Goal: Transaction & Acquisition: Book appointment/travel/reservation

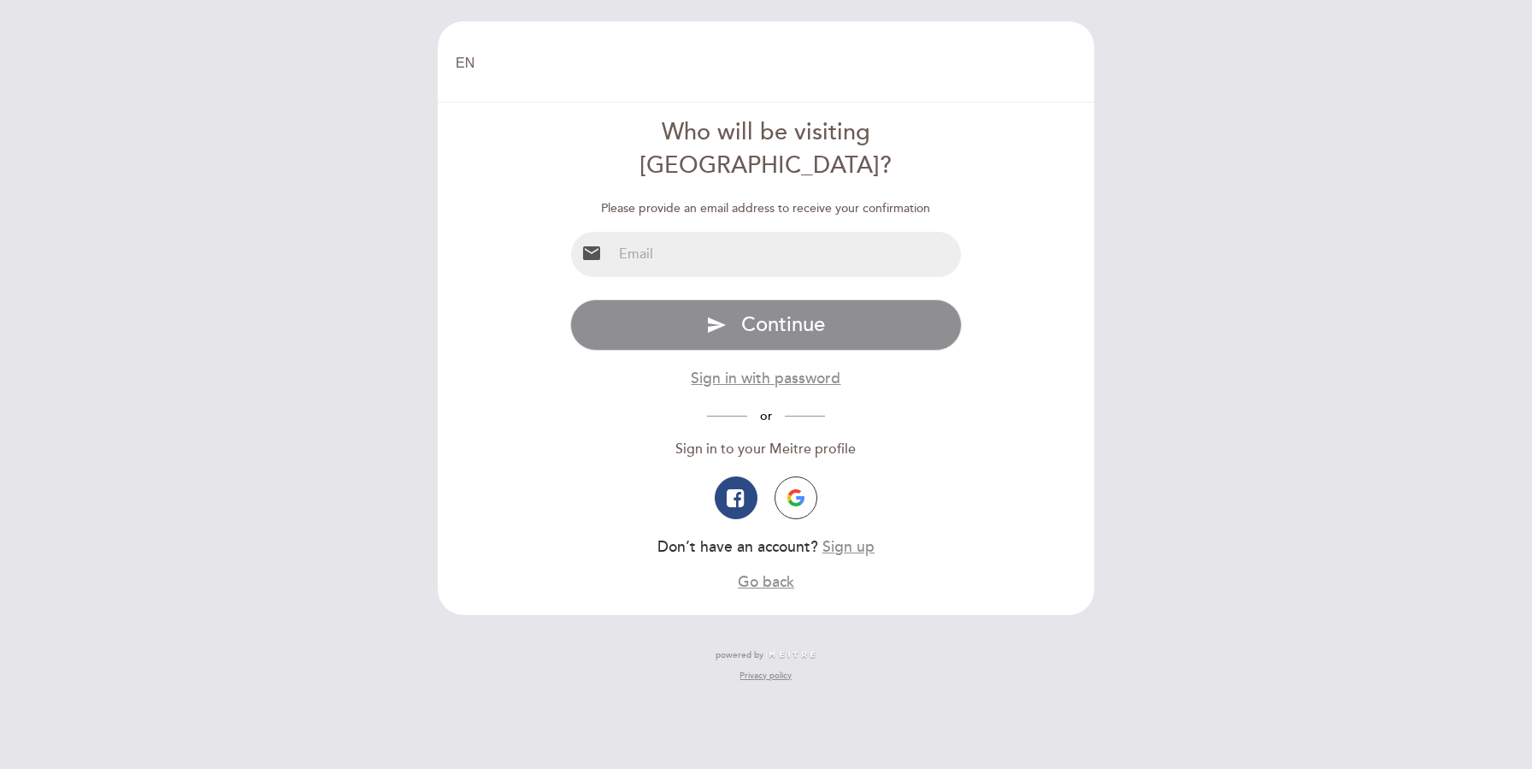
click at [746, 232] on input "email" at bounding box center [787, 254] width 350 height 45
type input "[EMAIL_ADDRESS][DOMAIN_NAME]"
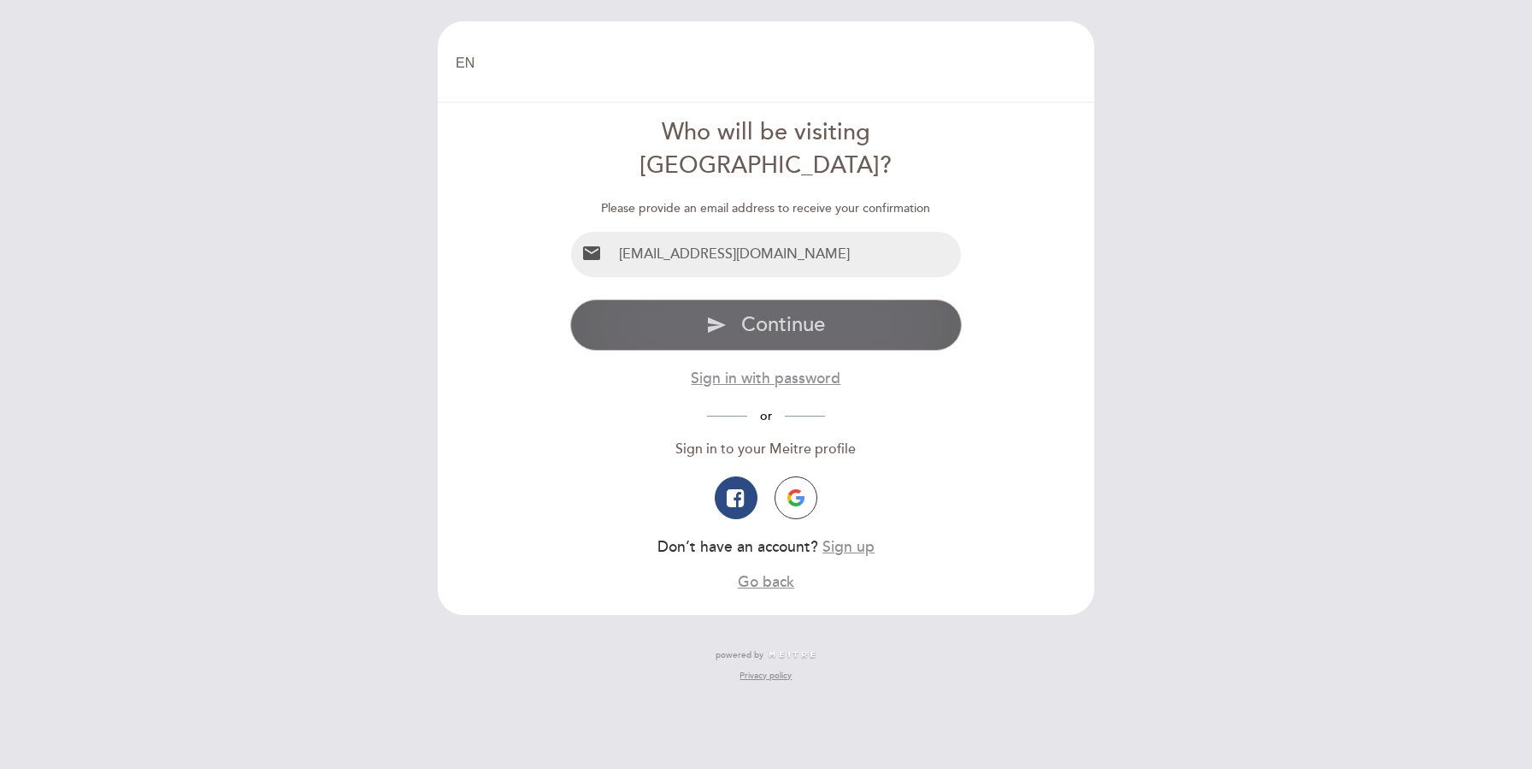
click at [747, 312] on span "Continue" at bounding box center [783, 324] width 84 height 25
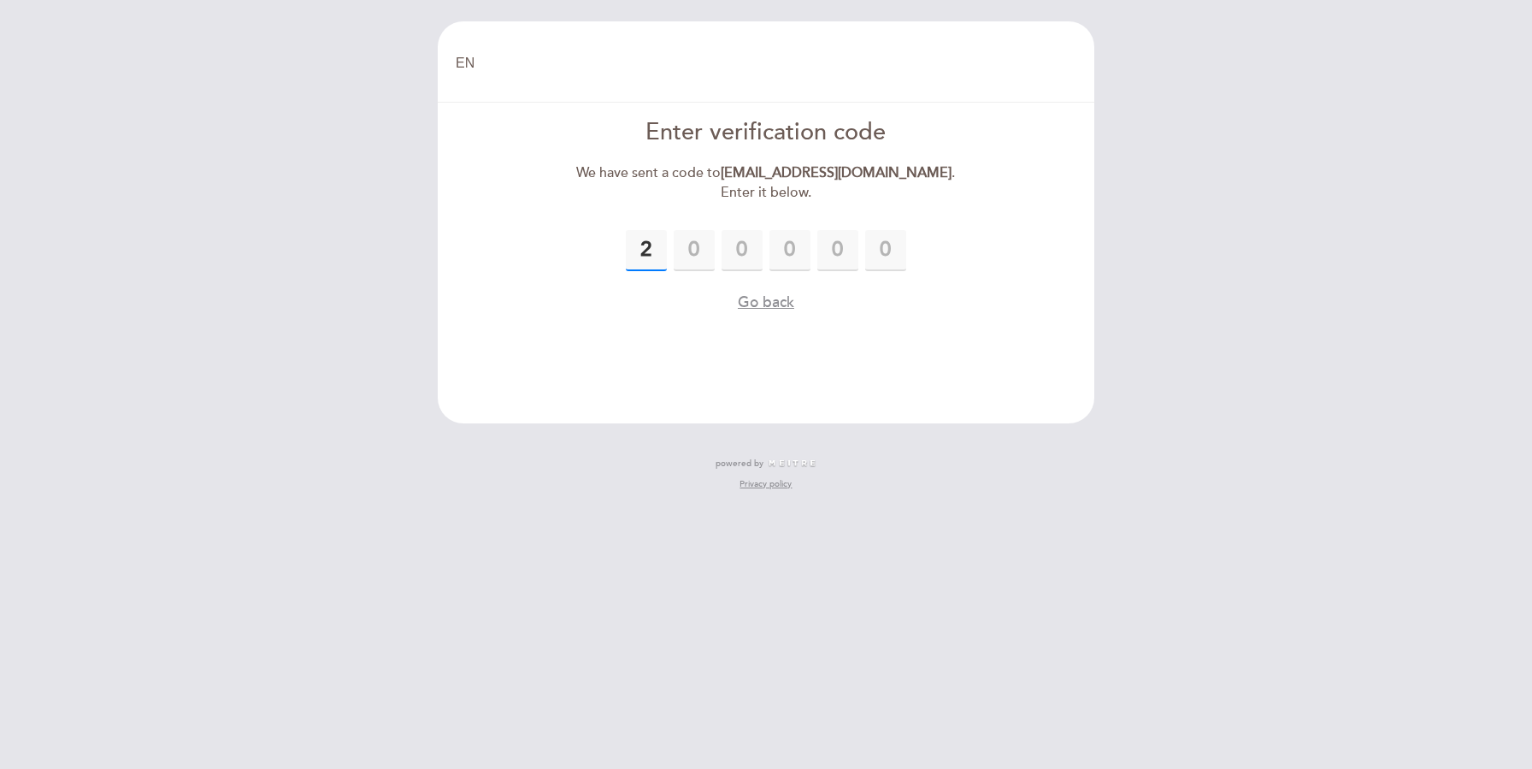
type input "2"
type input "3"
type input "2"
type input "3"
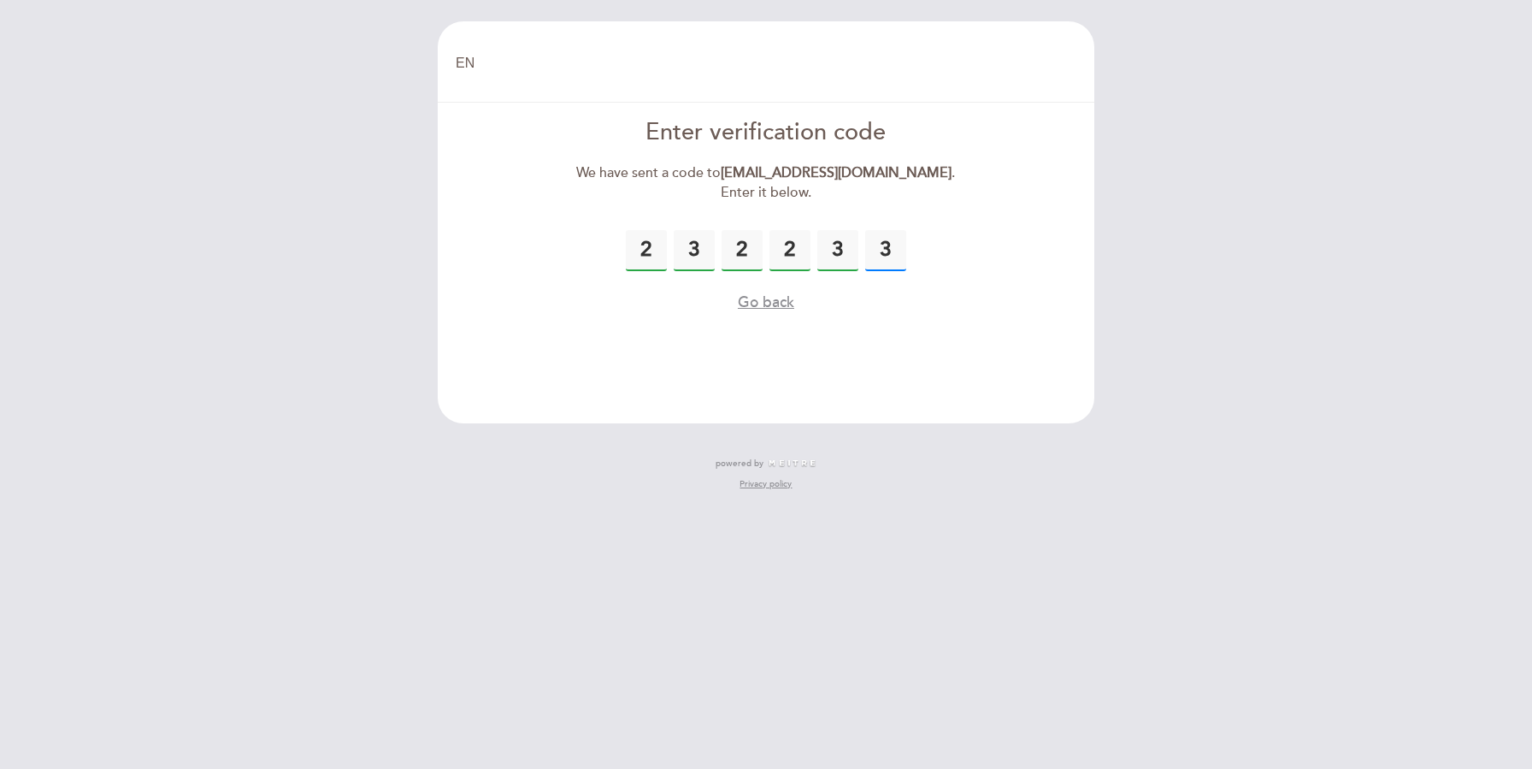
type input "3"
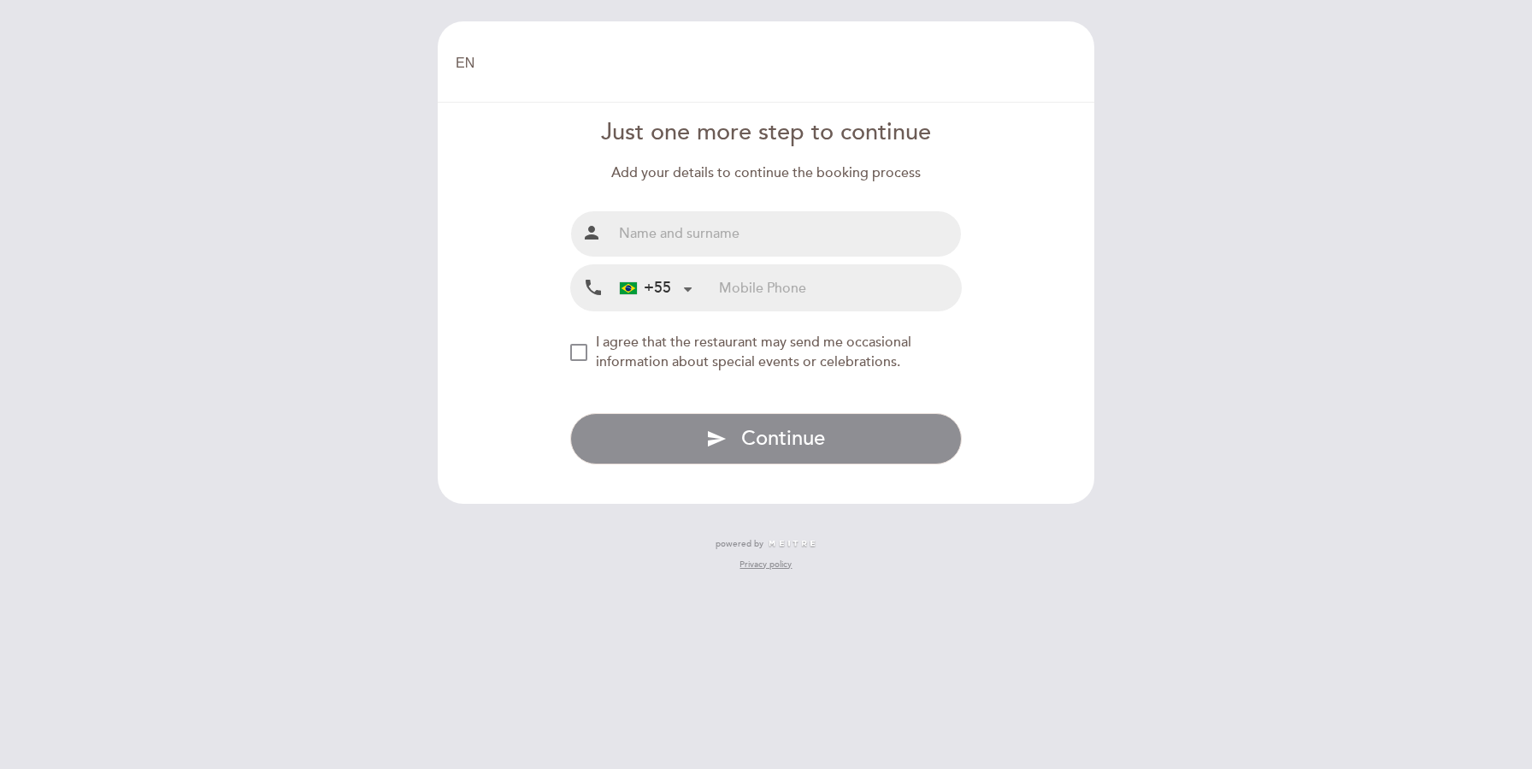
click at [653, 235] on input "text" at bounding box center [787, 233] width 350 height 45
type input "[PERSON_NAME]"
click at [650, 296] on div "+55" at bounding box center [645, 288] width 51 height 22
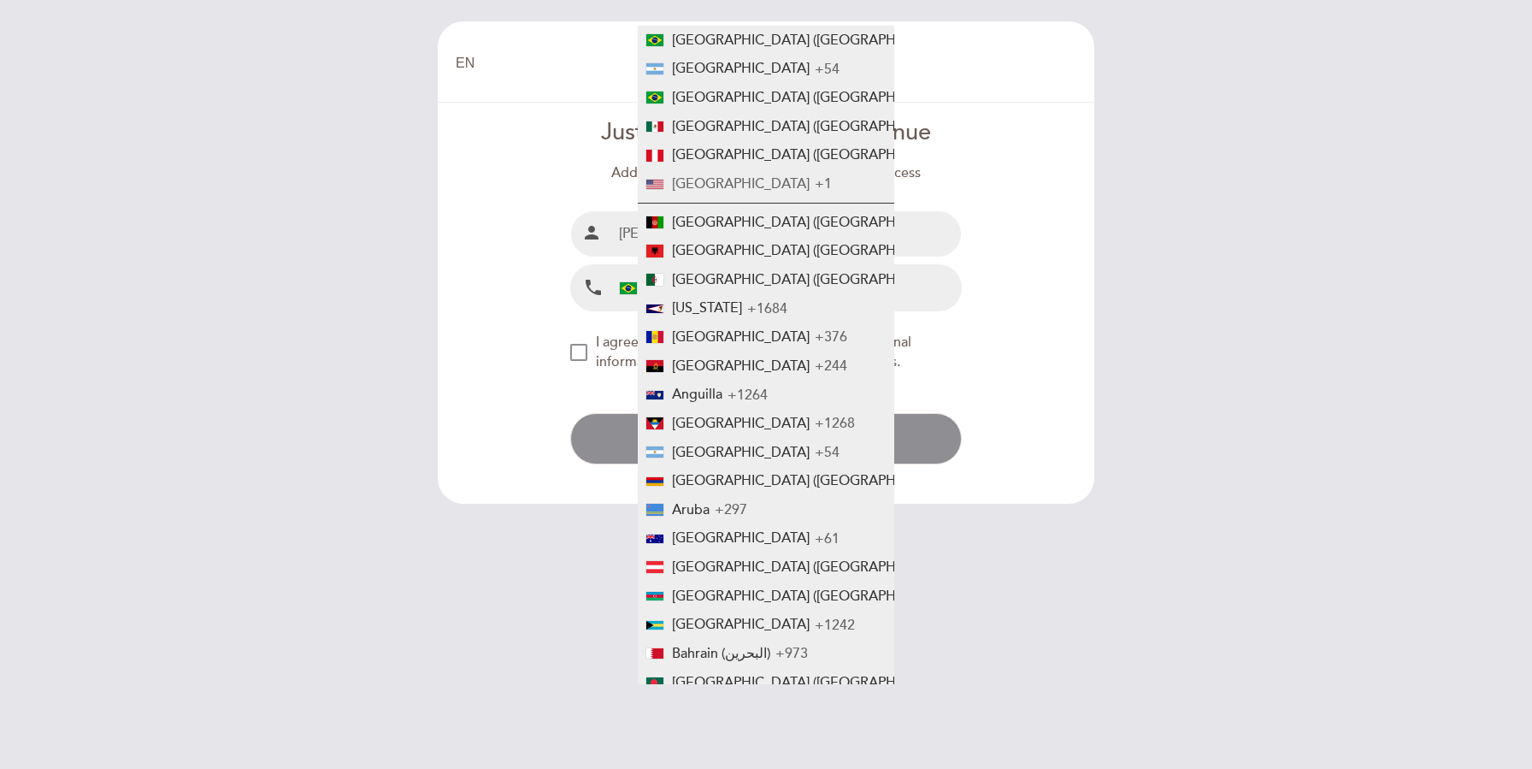
click at [709, 186] on span "[GEOGRAPHIC_DATA]" at bounding box center [741, 183] width 138 height 17
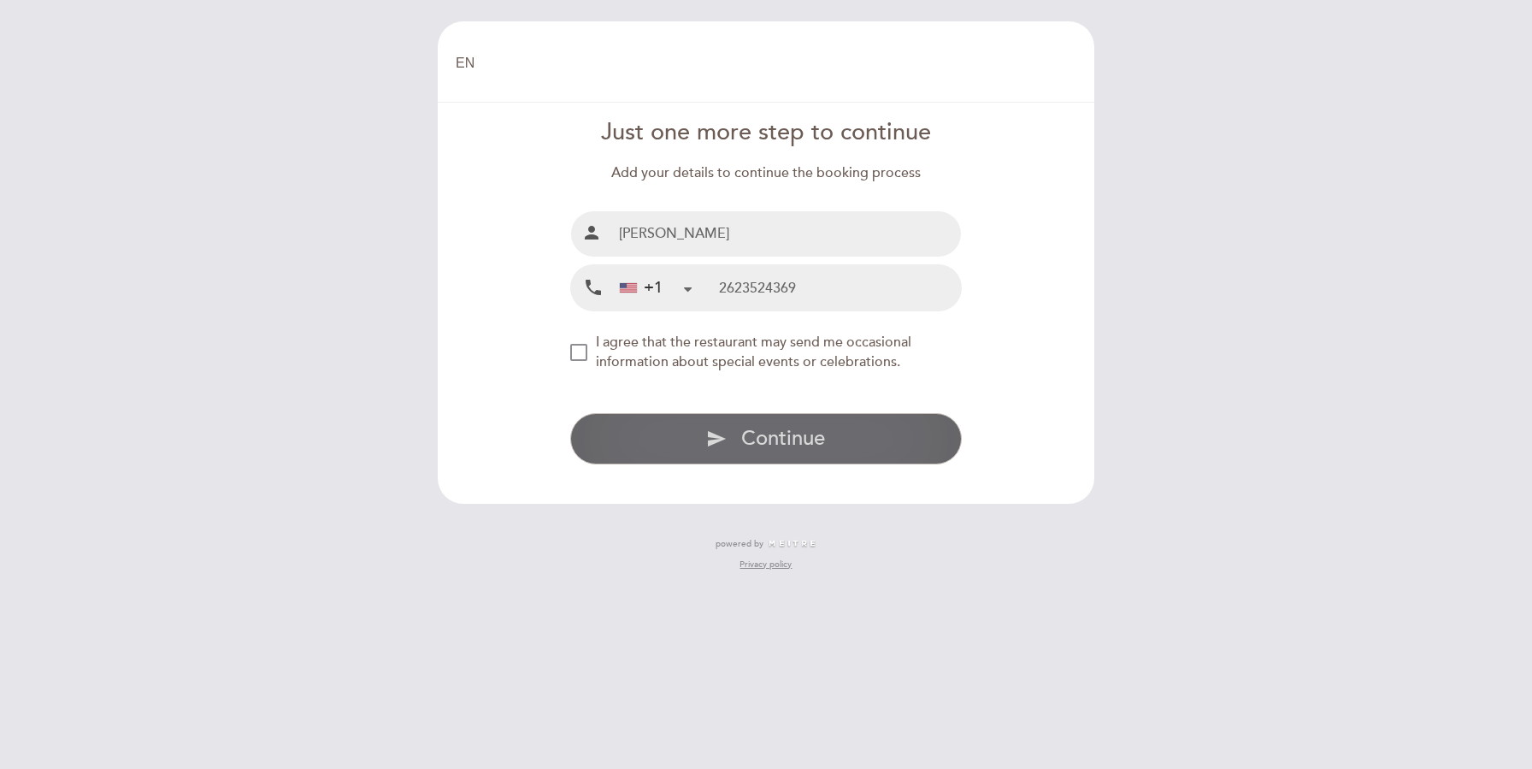
type input "2623524369"
click at [699, 442] on button "send Continue" at bounding box center [766, 438] width 393 height 51
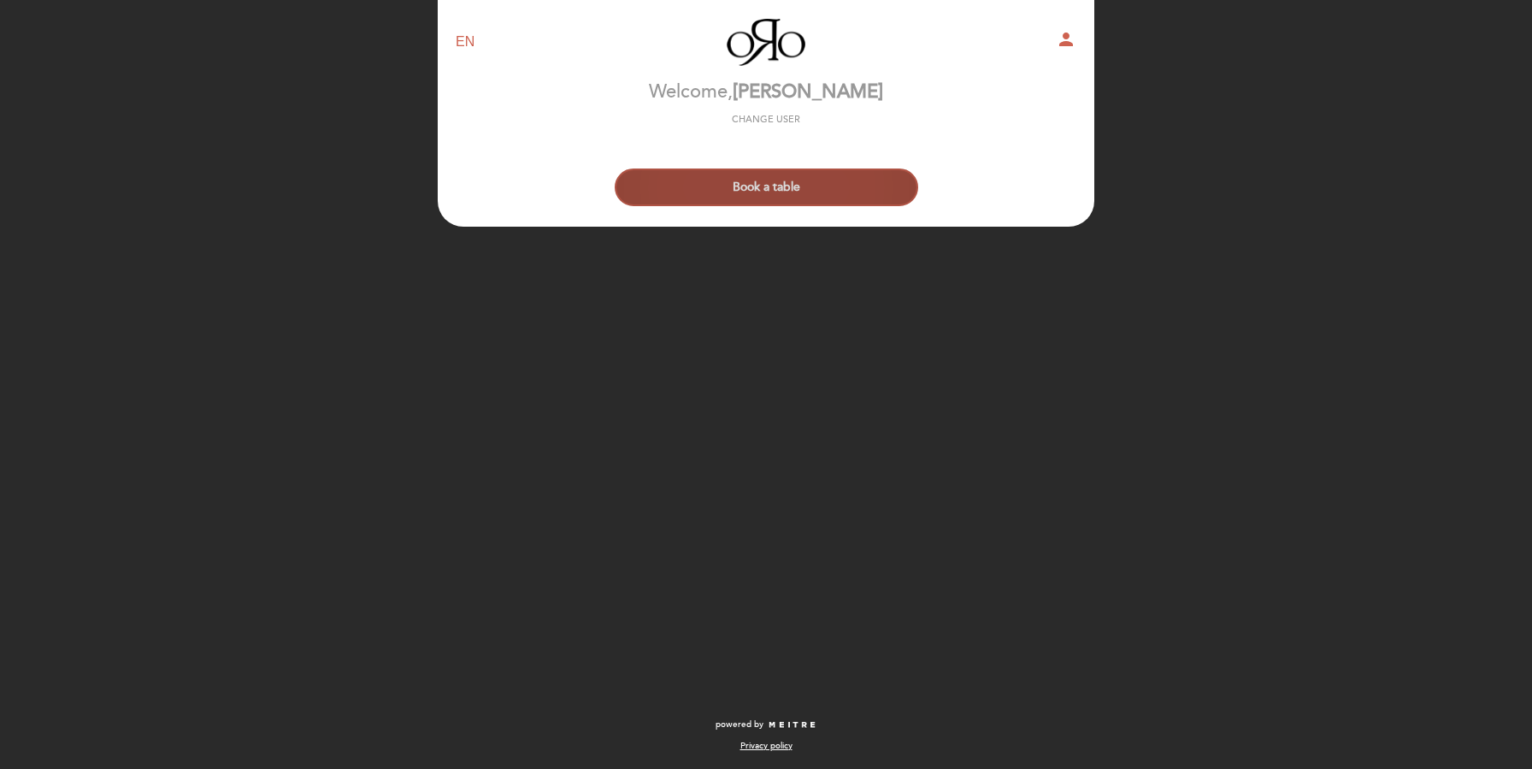
click at [771, 174] on button "Book a table" at bounding box center [767, 187] width 304 height 38
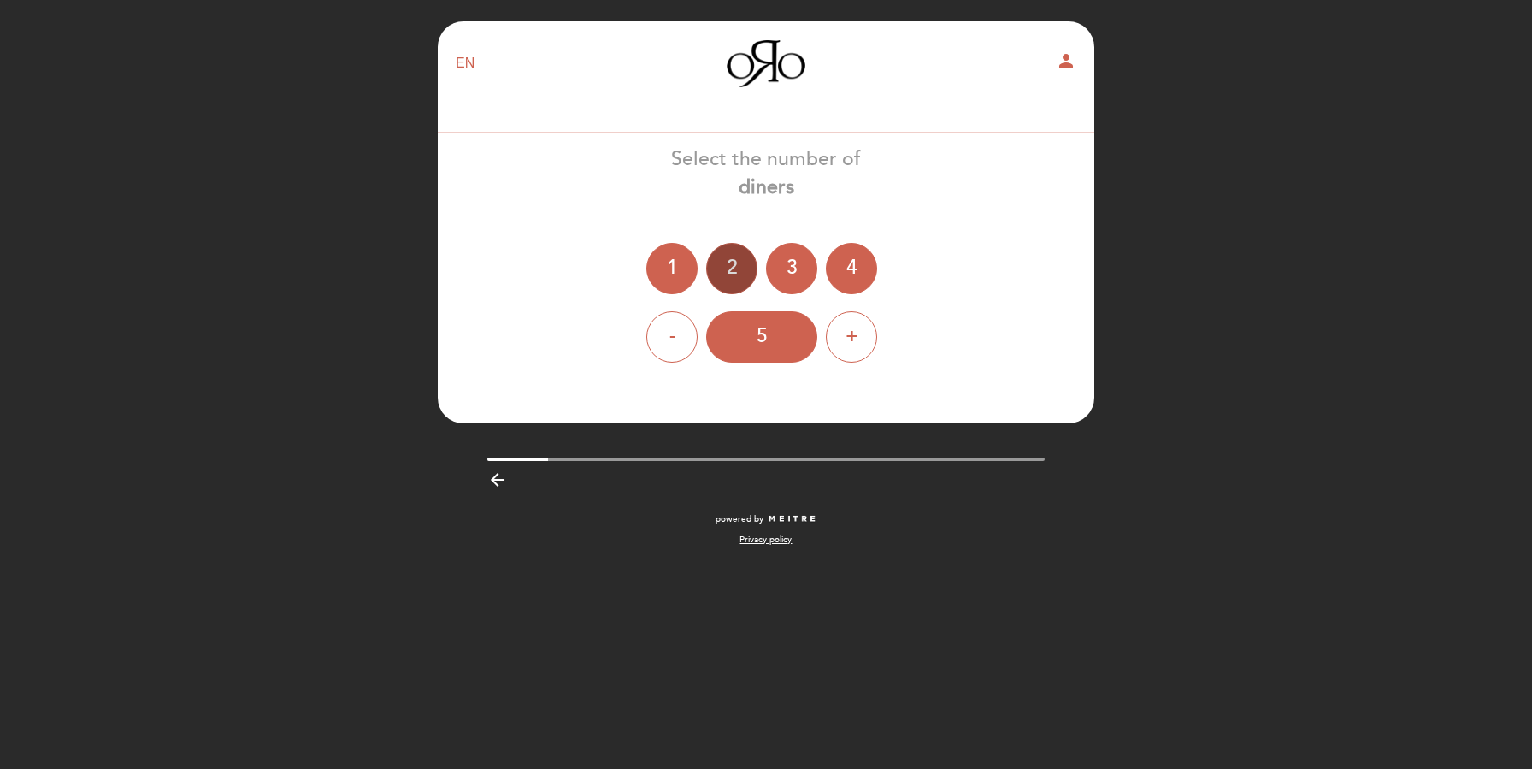
click at [723, 269] on div "2" at bounding box center [731, 268] width 51 height 51
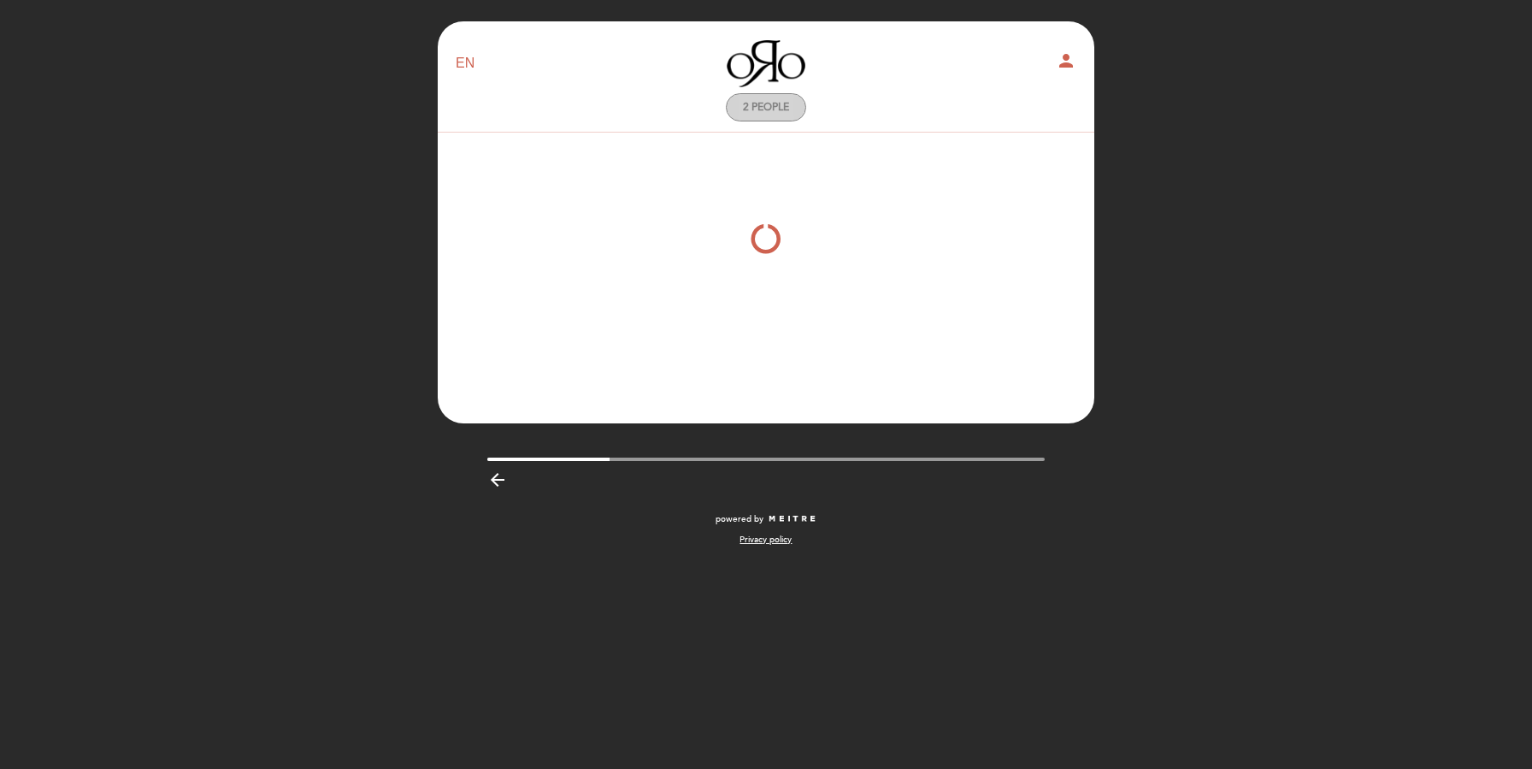
click at [759, 103] on span "2 people" at bounding box center [766, 107] width 46 height 13
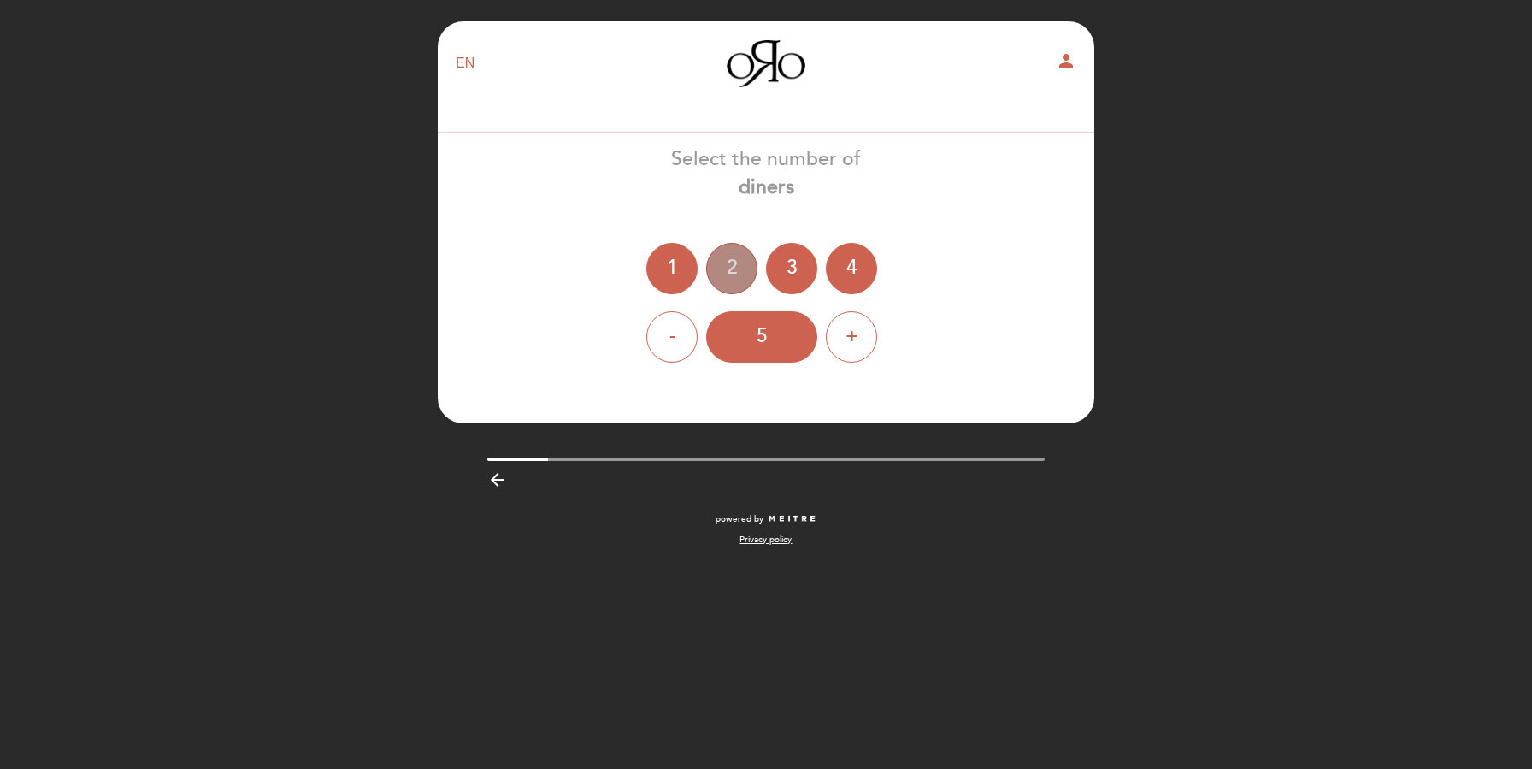
click at [729, 274] on div "2" at bounding box center [731, 268] width 51 height 51
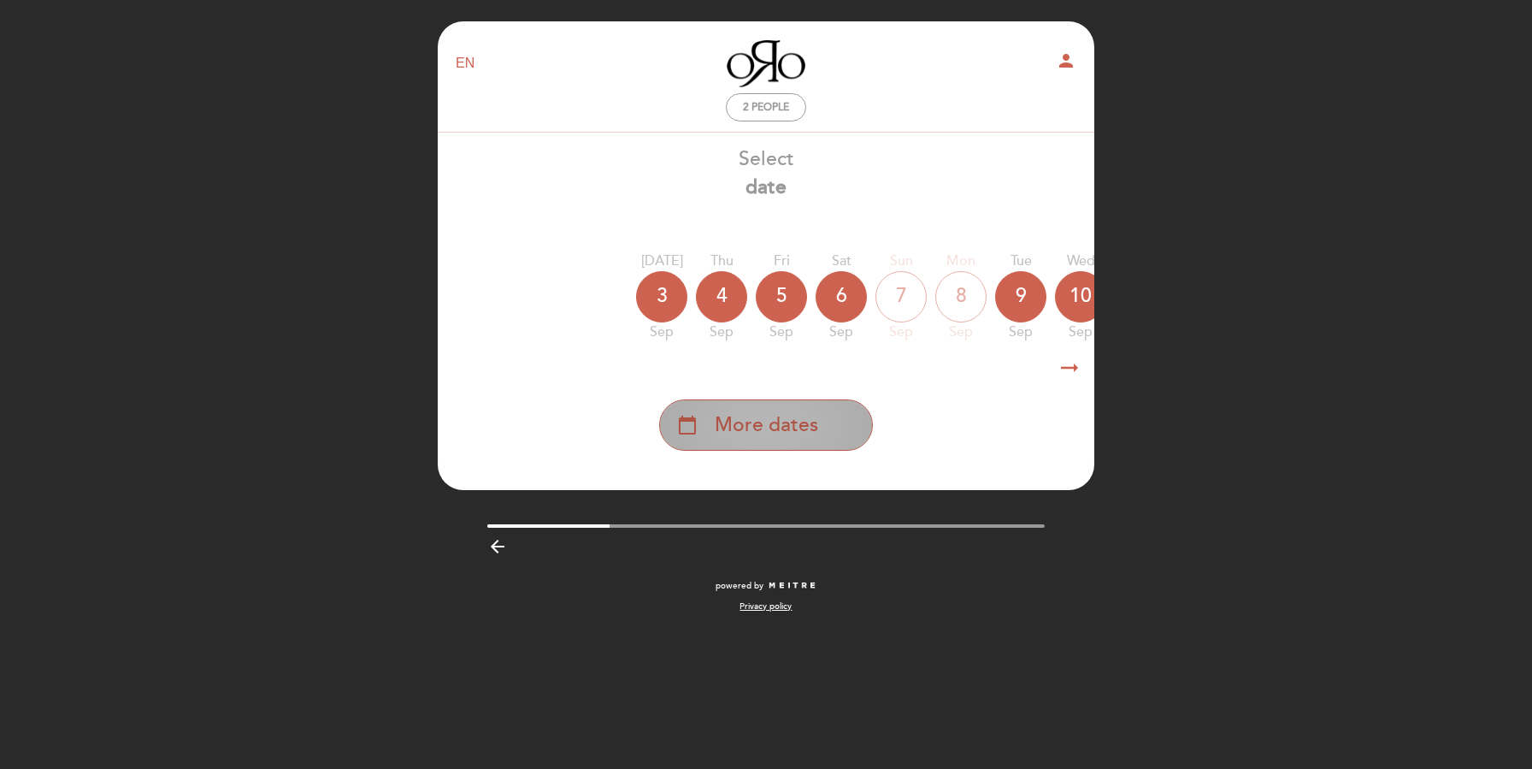
click at [794, 430] on span "More dates" at bounding box center [766, 425] width 103 height 28
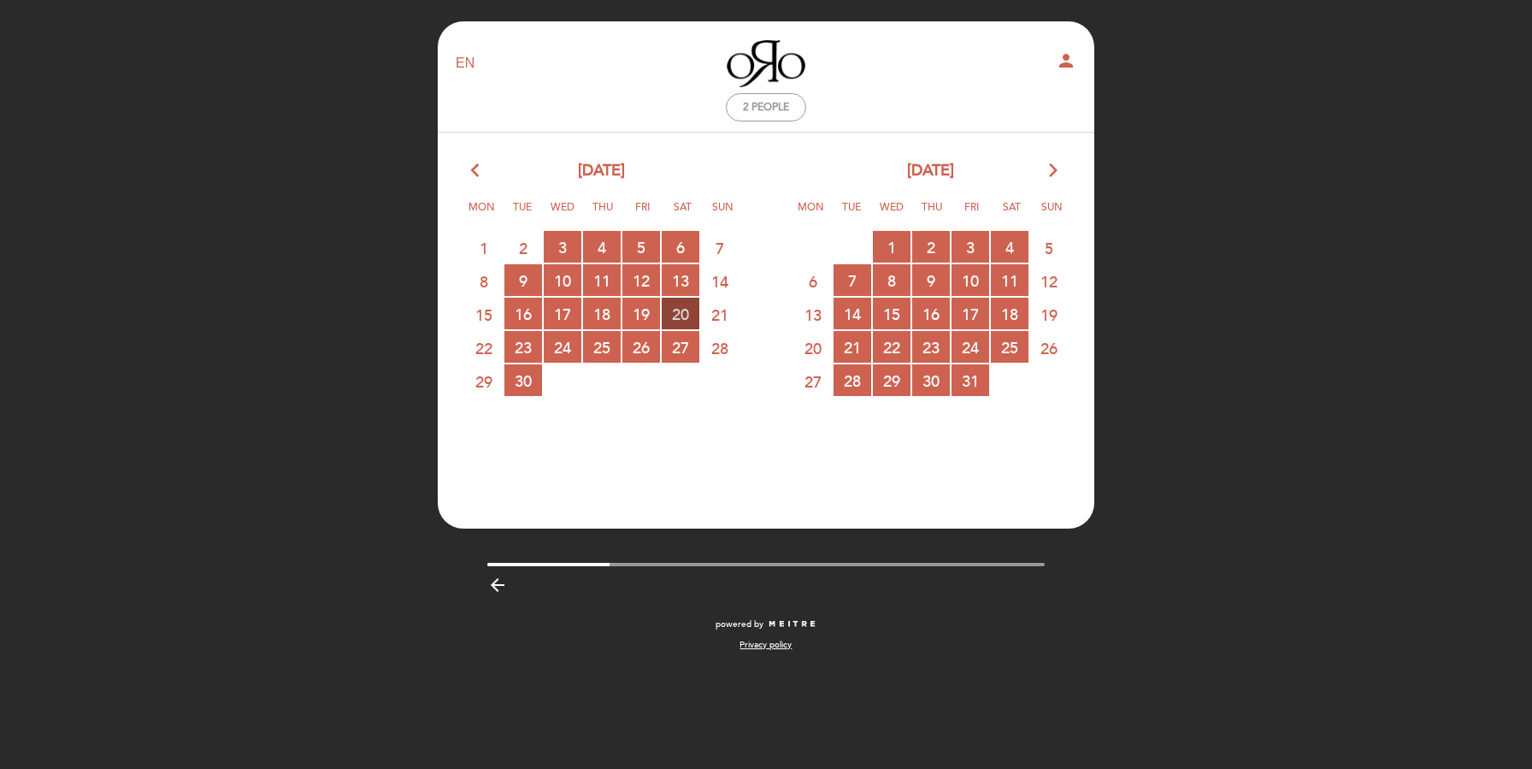
click at [690, 322] on span "20 RESERVATIONS AVAILABLE" at bounding box center [681, 314] width 38 height 32
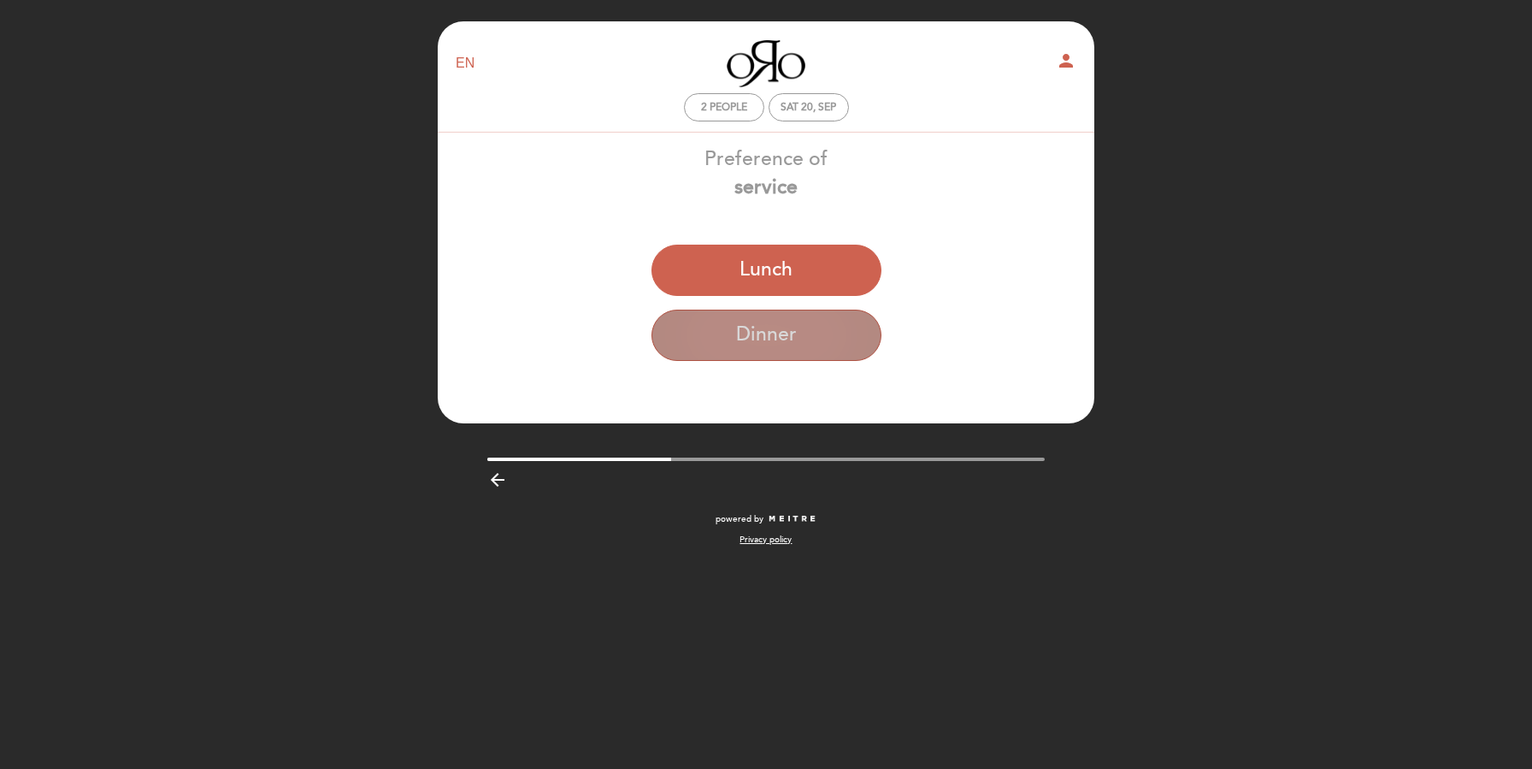
click at [758, 349] on button "Dinner" at bounding box center [767, 335] width 230 height 51
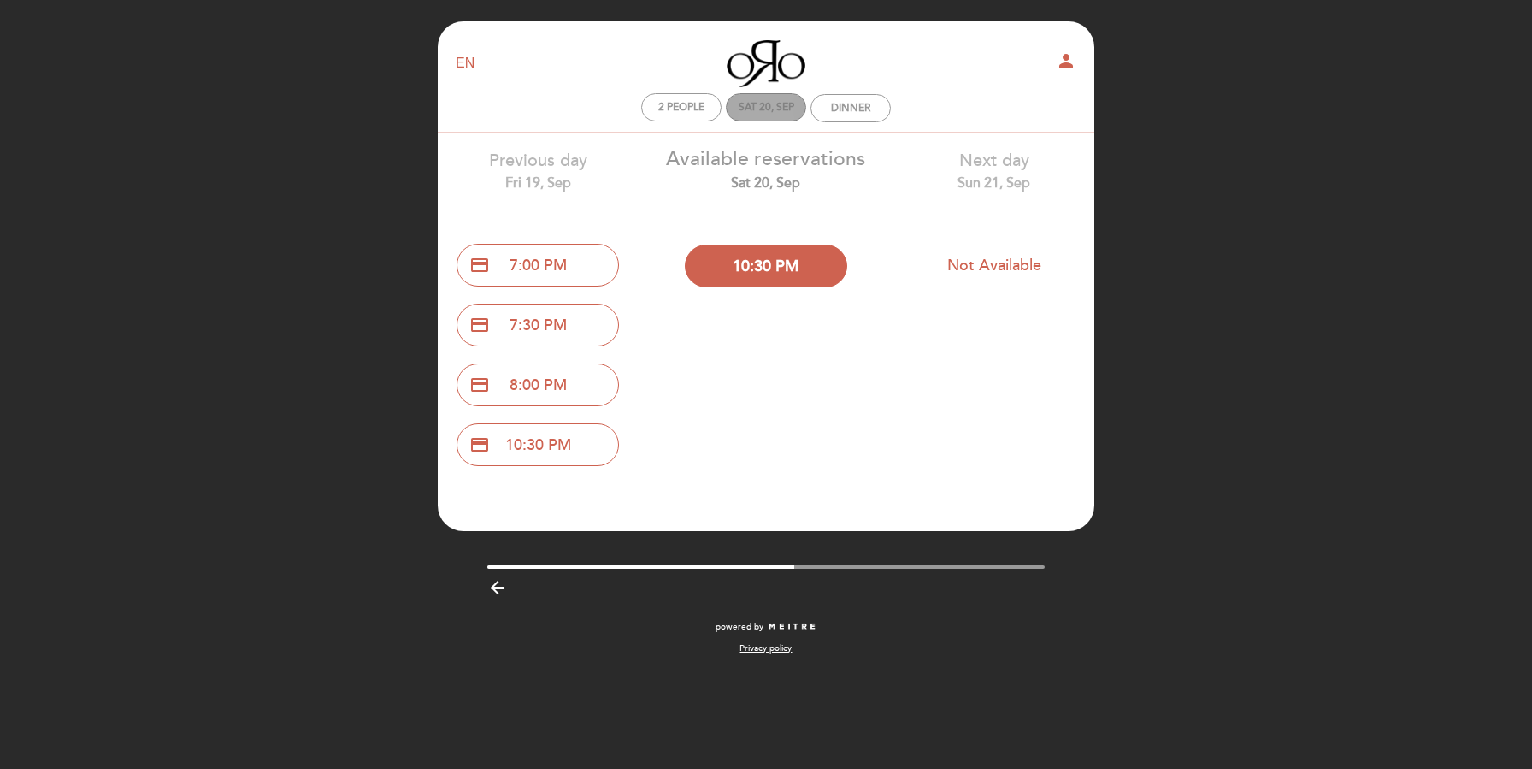
click at [776, 111] on div "Sat 20, Sep" at bounding box center [767, 107] width 56 height 13
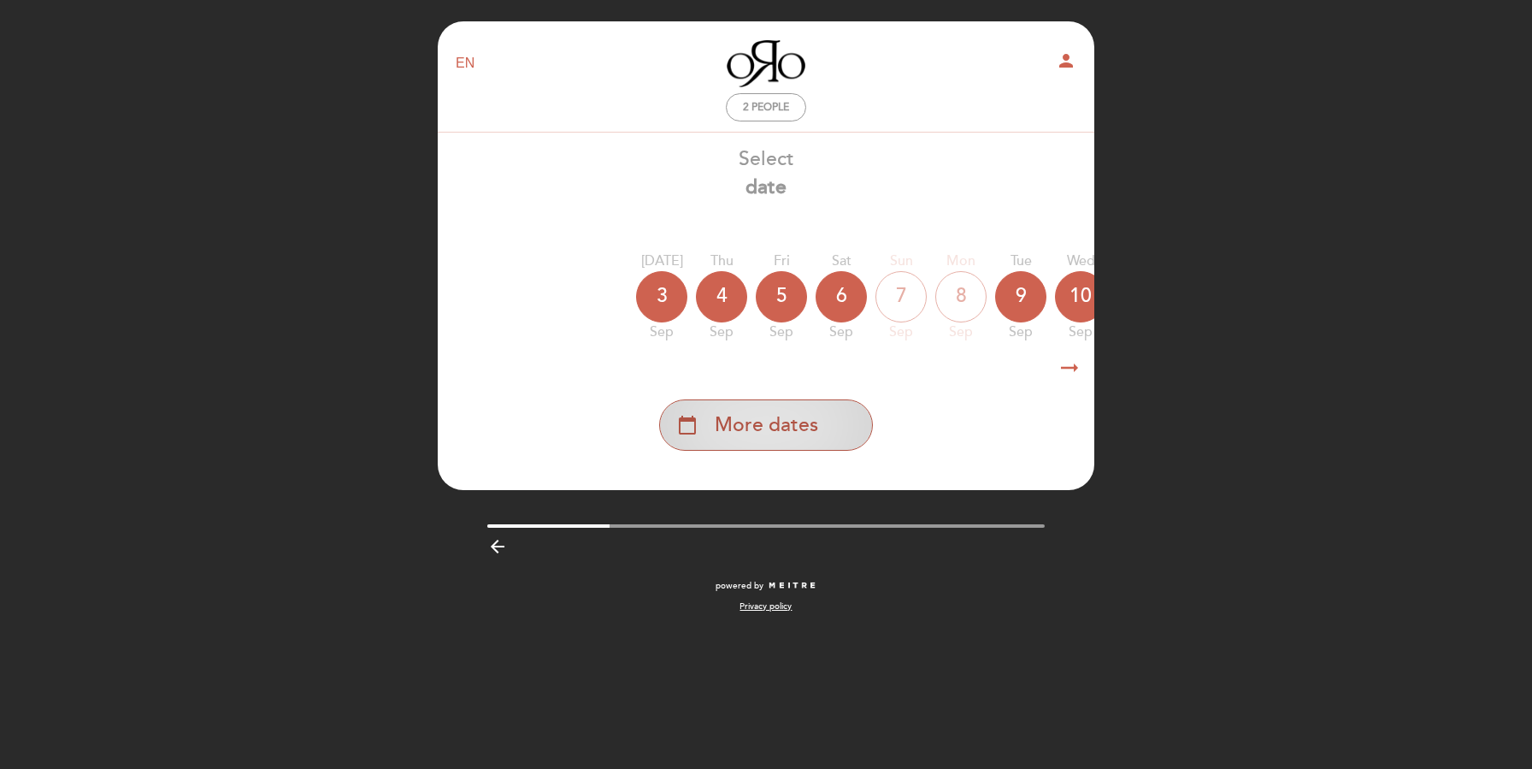
click at [802, 448] on div "calendar_today More dates" at bounding box center [766, 424] width 214 height 51
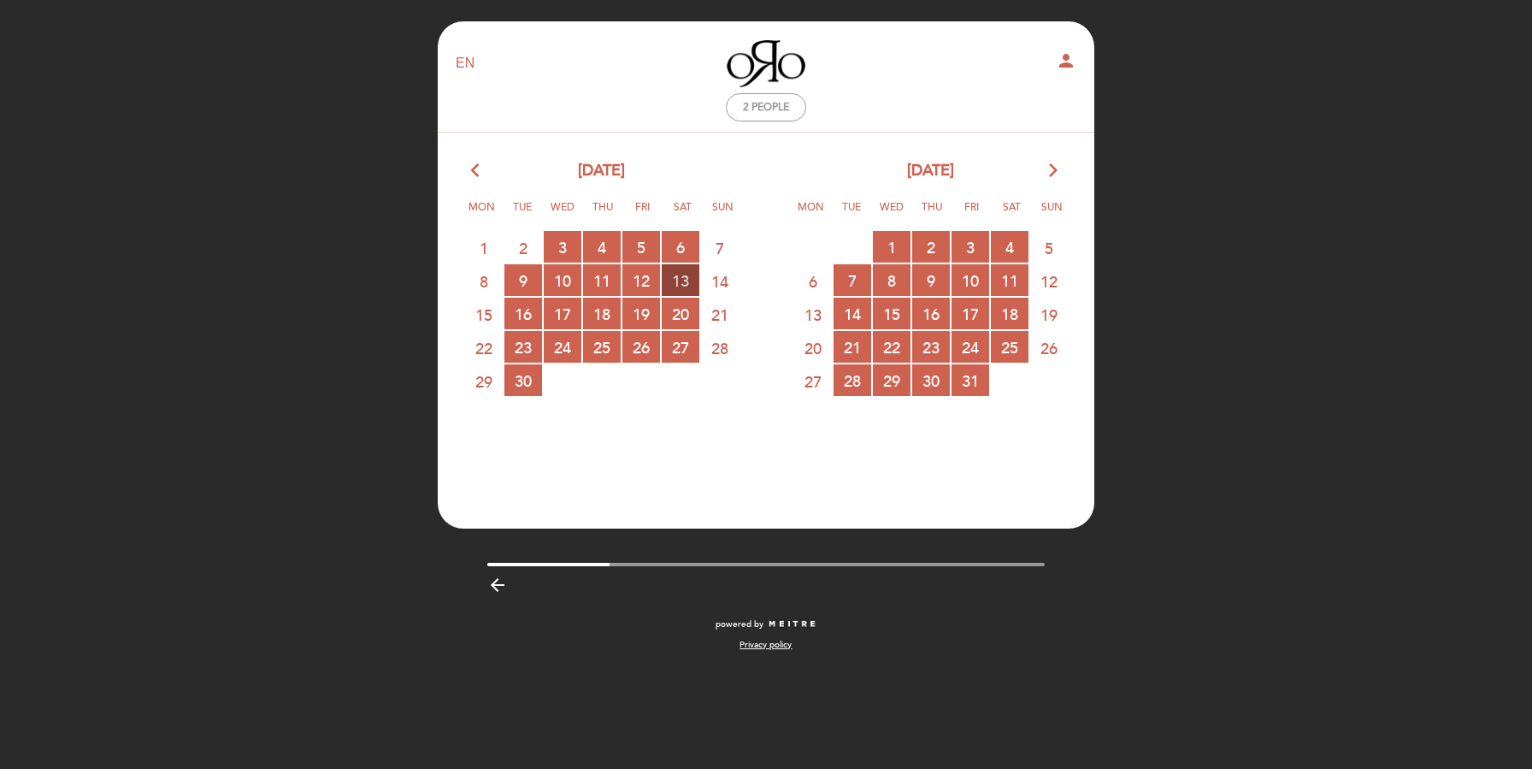
click at [670, 291] on span "13 RESERVATIONS AVAILABLE" at bounding box center [681, 280] width 38 height 32
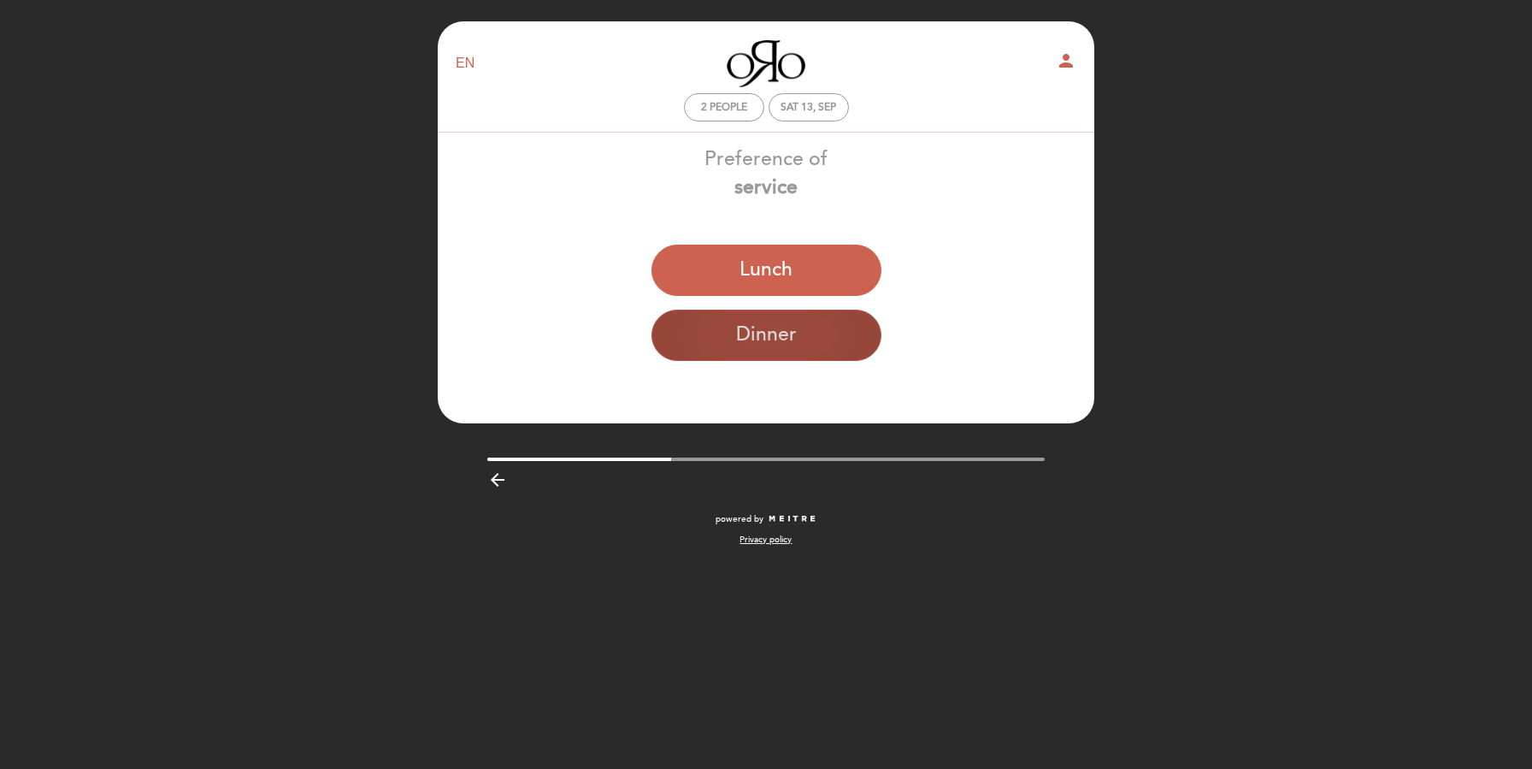
click at [699, 334] on button "Dinner" at bounding box center [767, 335] width 230 height 51
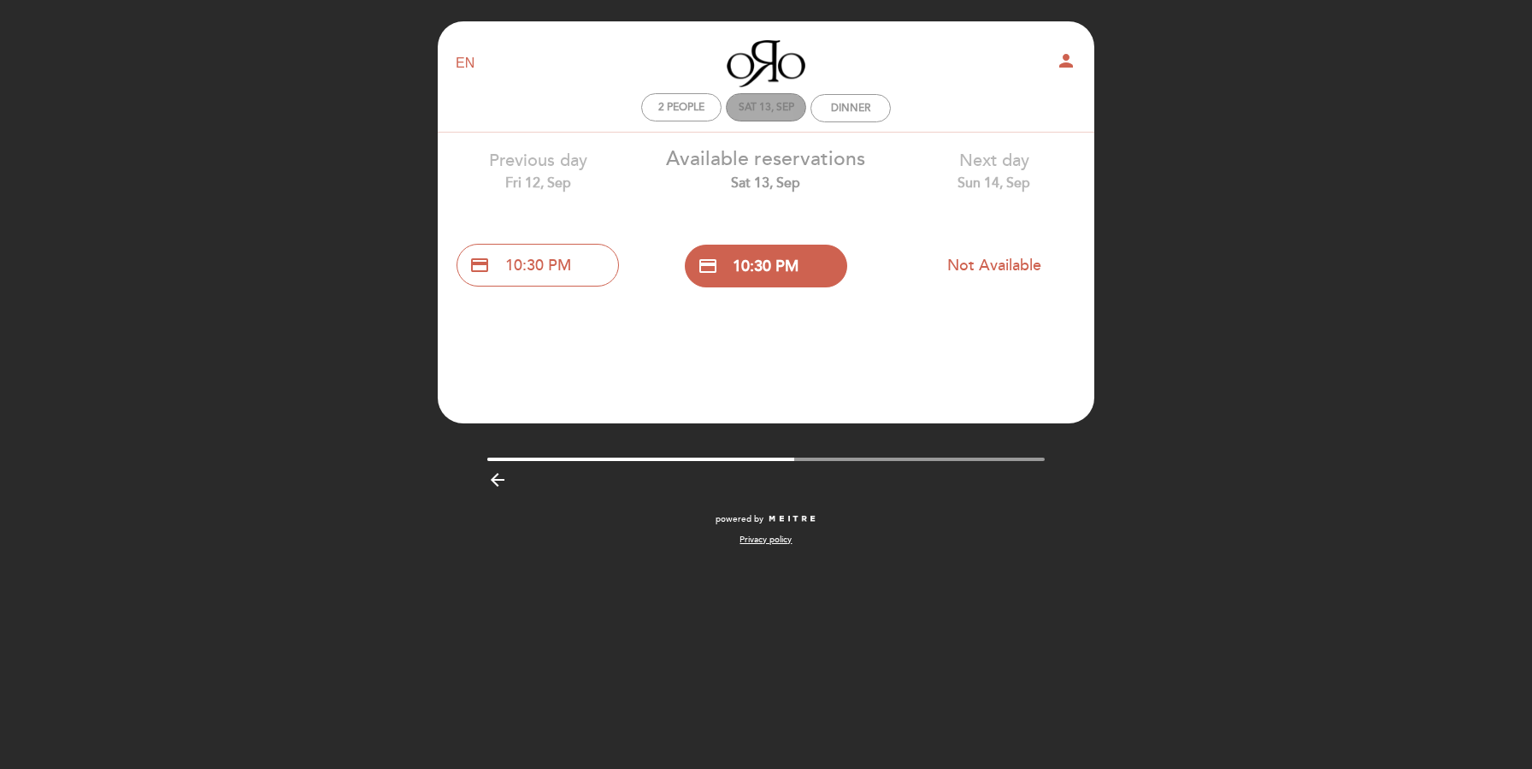
click at [772, 119] on div "Sat 13, Sep" at bounding box center [766, 107] width 80 height 28
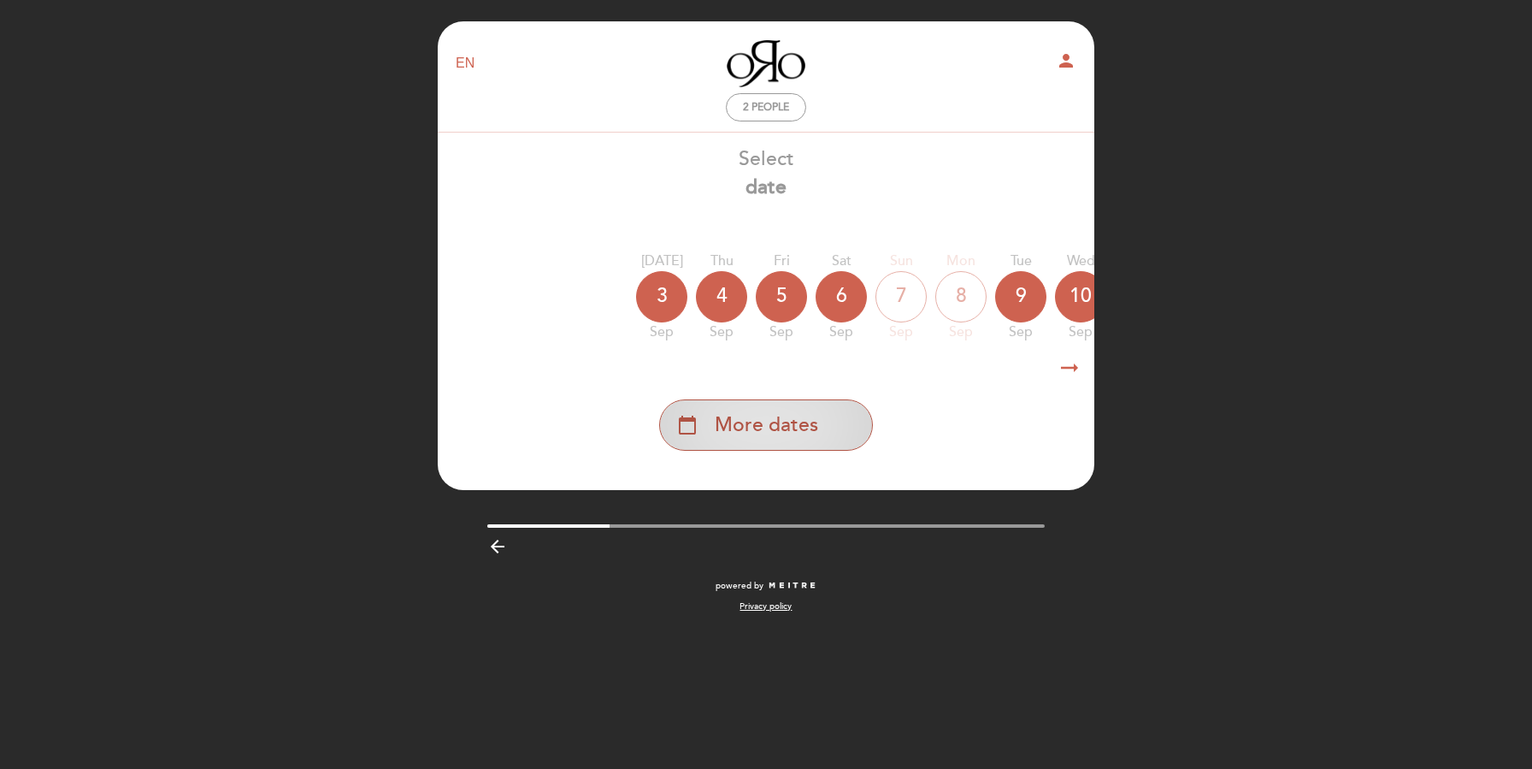
click at [758, 424] on span "More dates" at bounding box center [766, 425] width 103 height 28
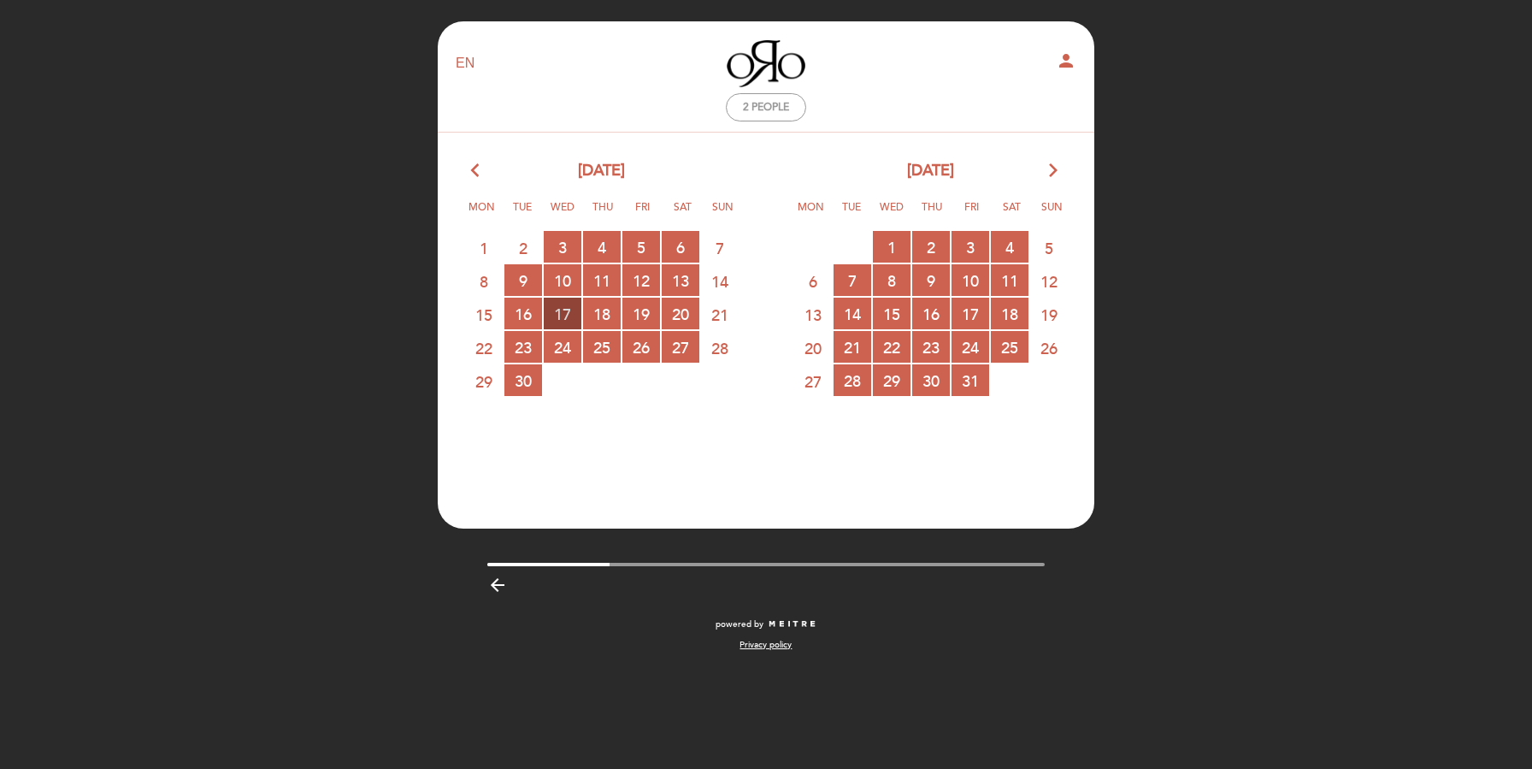
click at [561, 314] on span "17 RESERVATIONS AVAILABLE" at bounding box center [563, 314] width 38 height 32
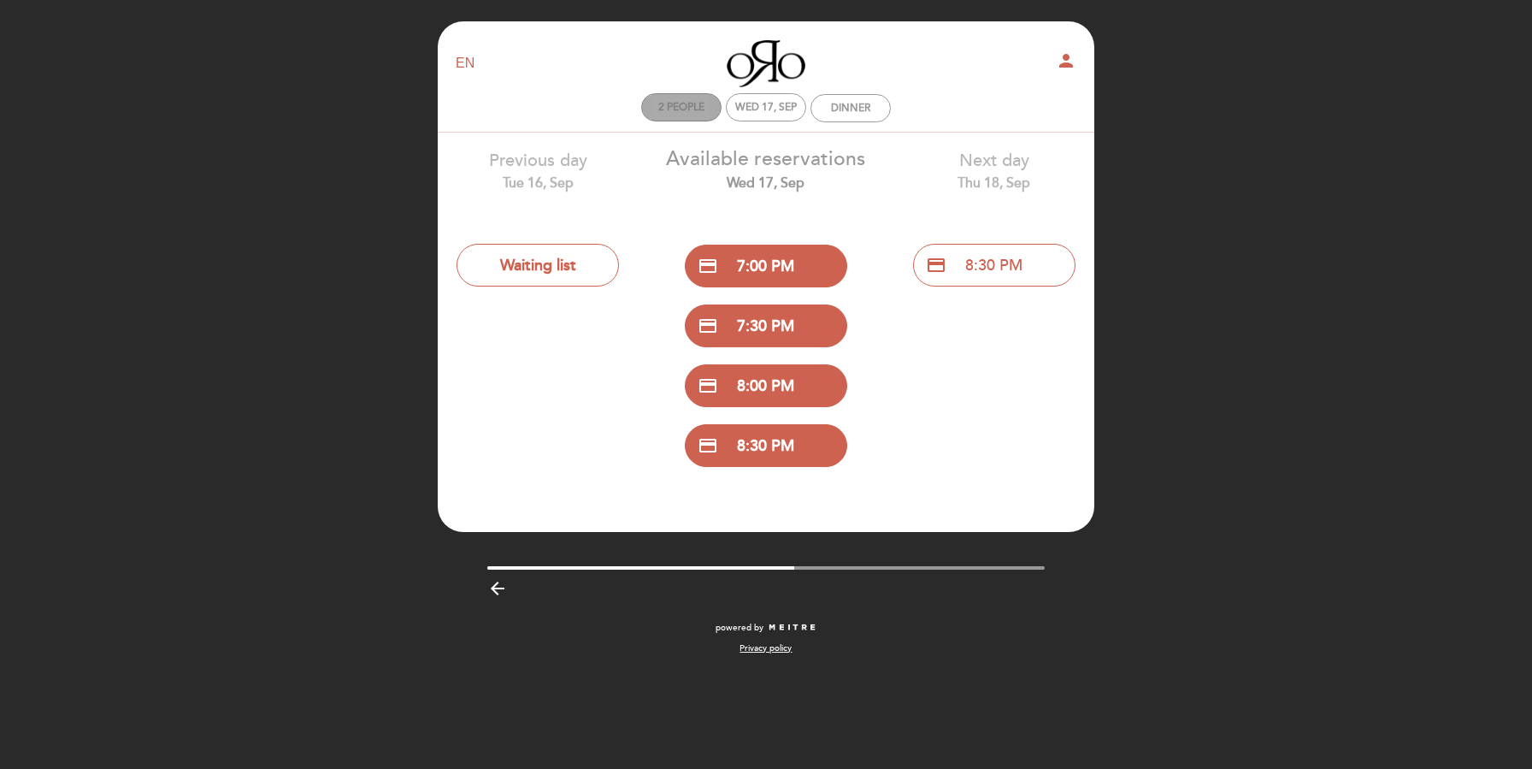
click at [696, 115] on div "2 people" at bounding box center [681, 107] width 79 height 27
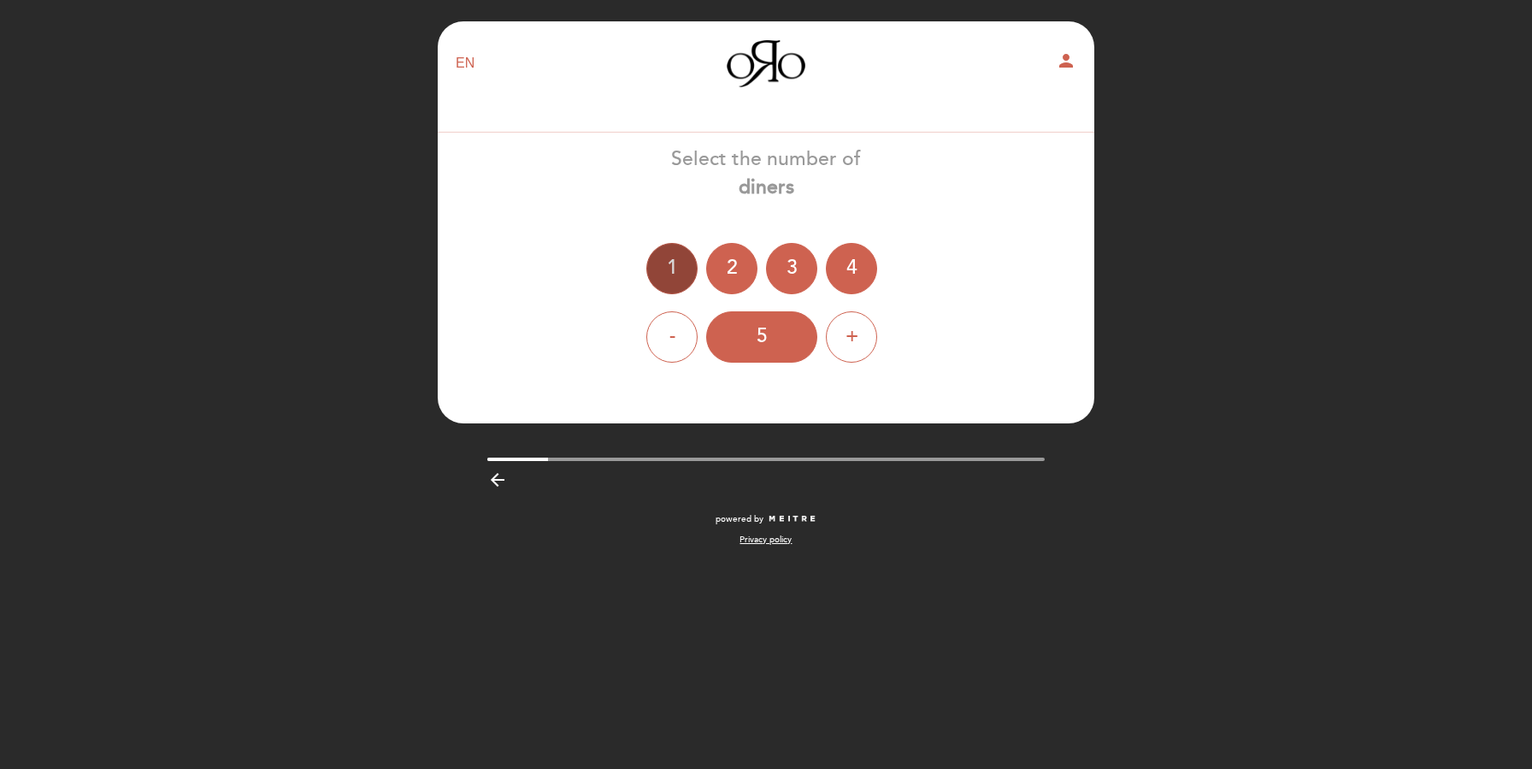
click at [680, 263] on div "1" at bounding box center [671, 268] width 51 height 51
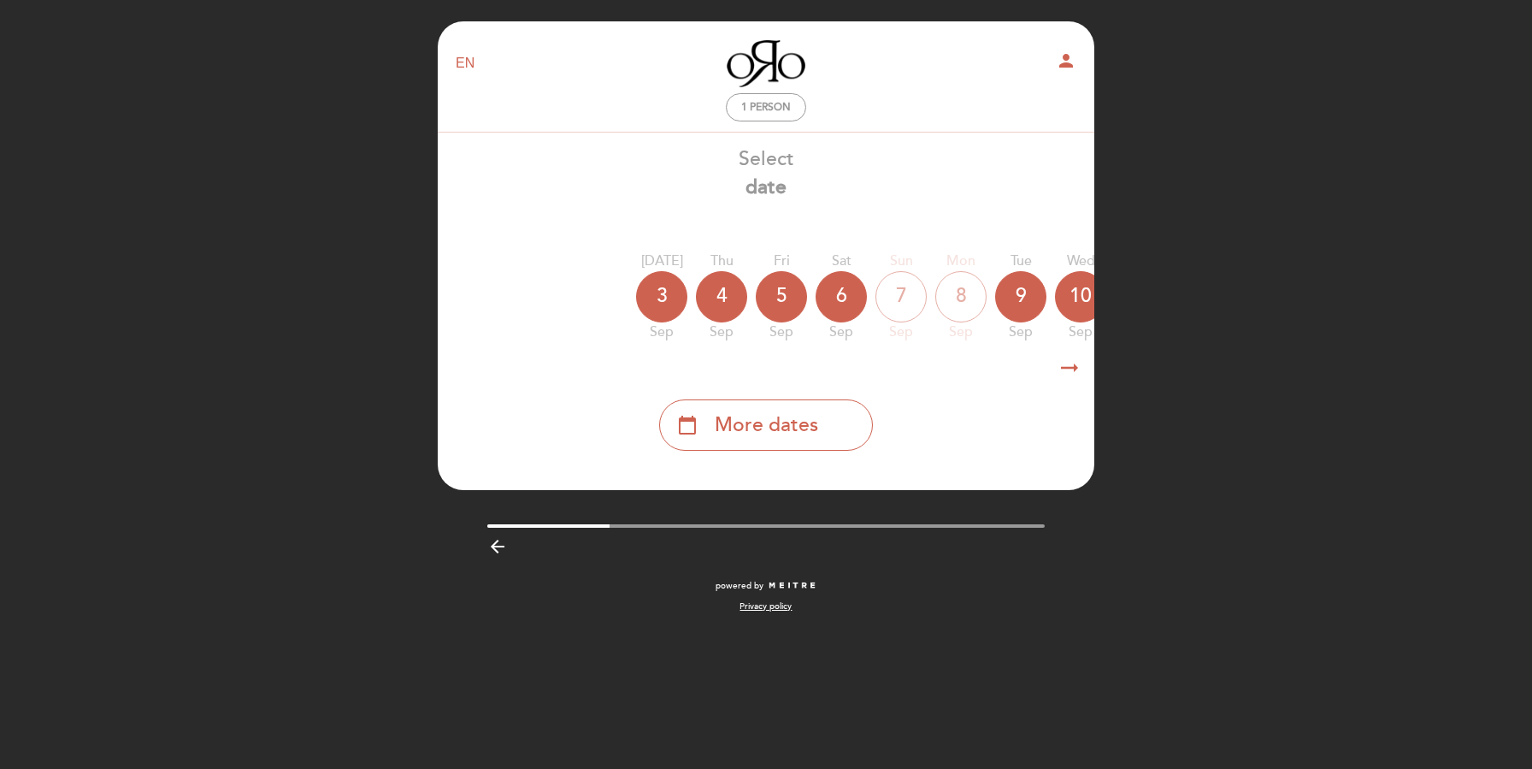
click at [739, 433] on span "More dates" at bounding box center [766, 425] width 103 height 28
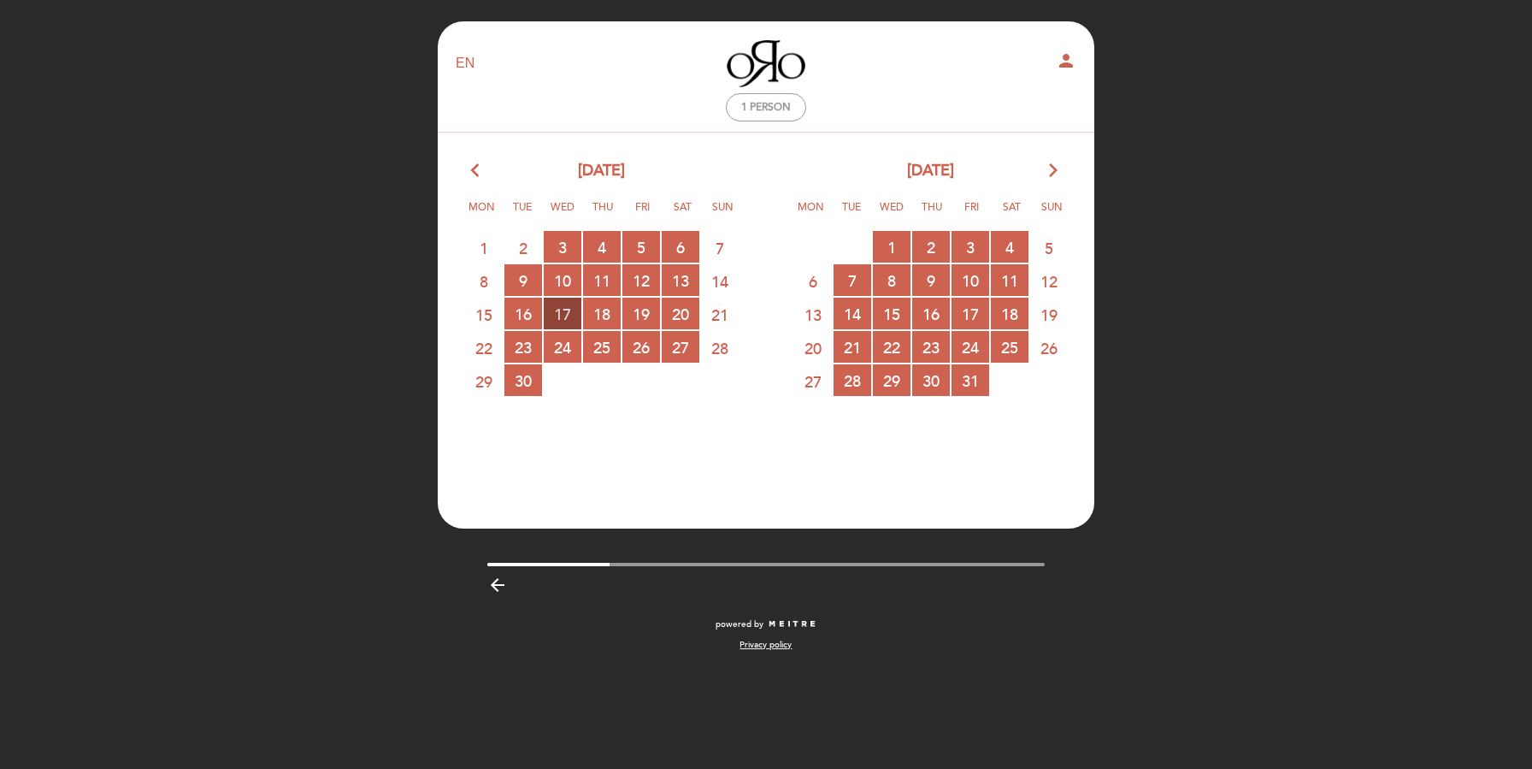
click at [562, 318] on span "17 RESERVATIONS AVAILABLE" at bounding box center [563, 314] width 38 height 32
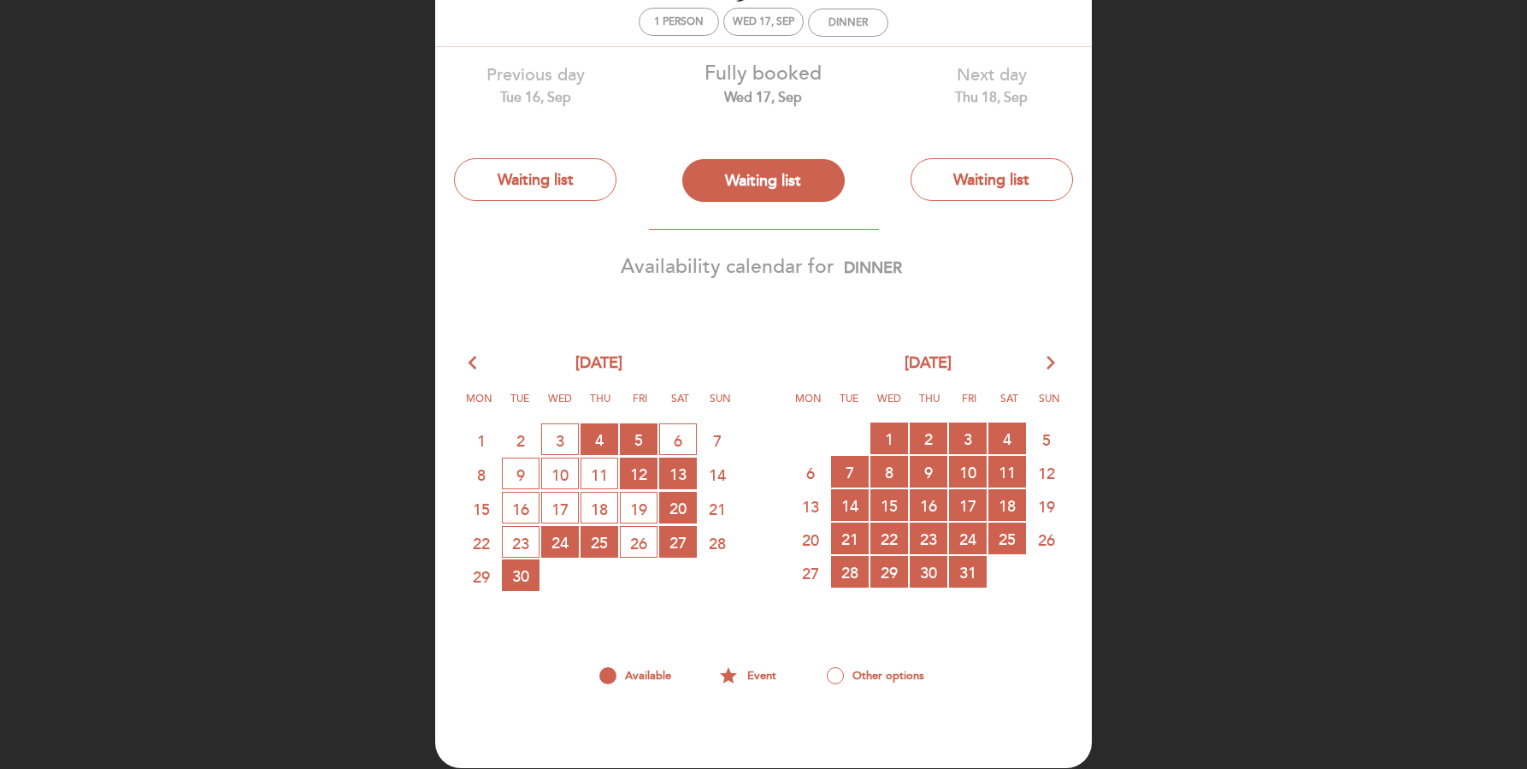
scroll to position [88, 0]
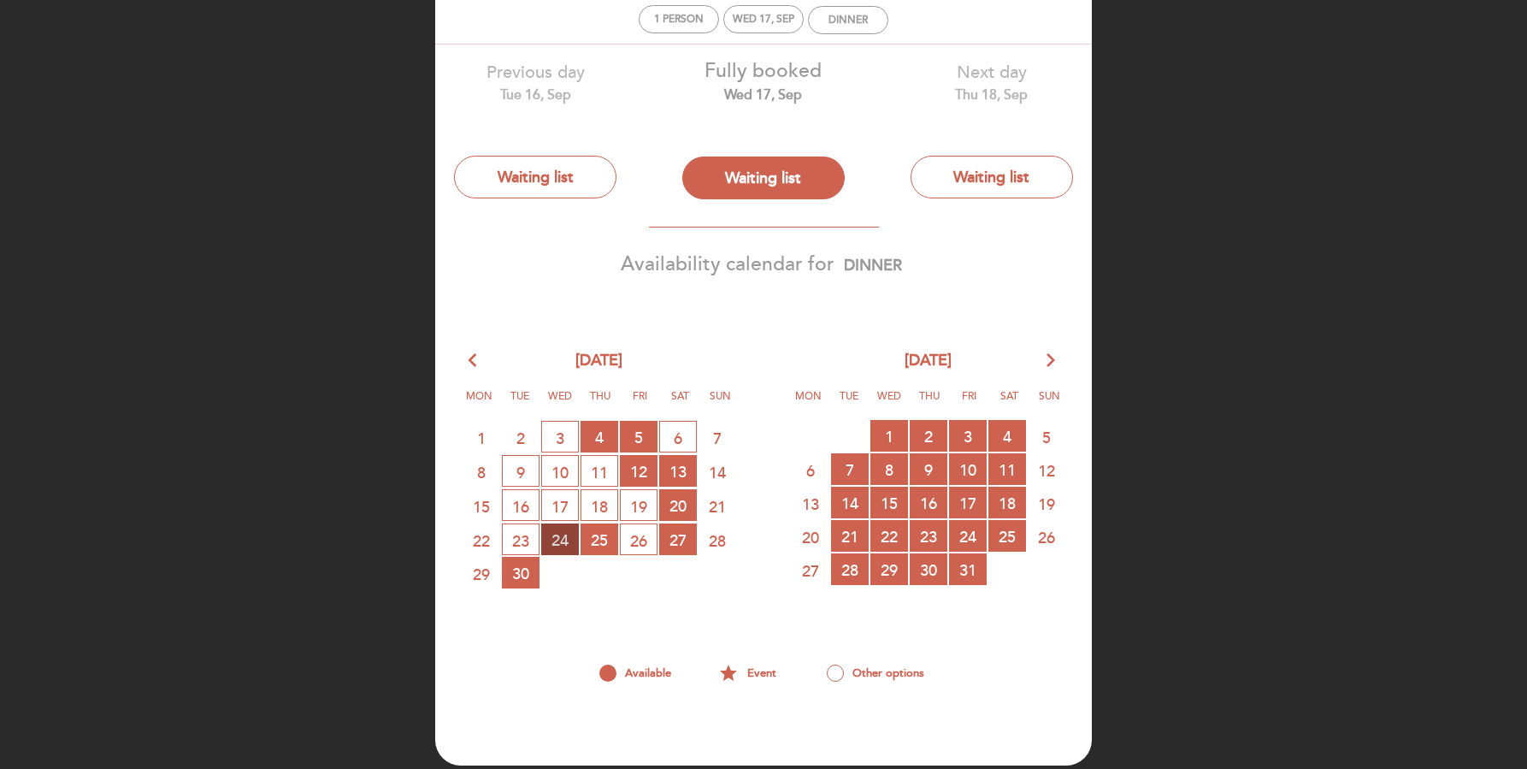
click at [573, 542] on span "24 RESERVATIONS AVAILABLE" at bounding box center [560, 539] width 38 height 32
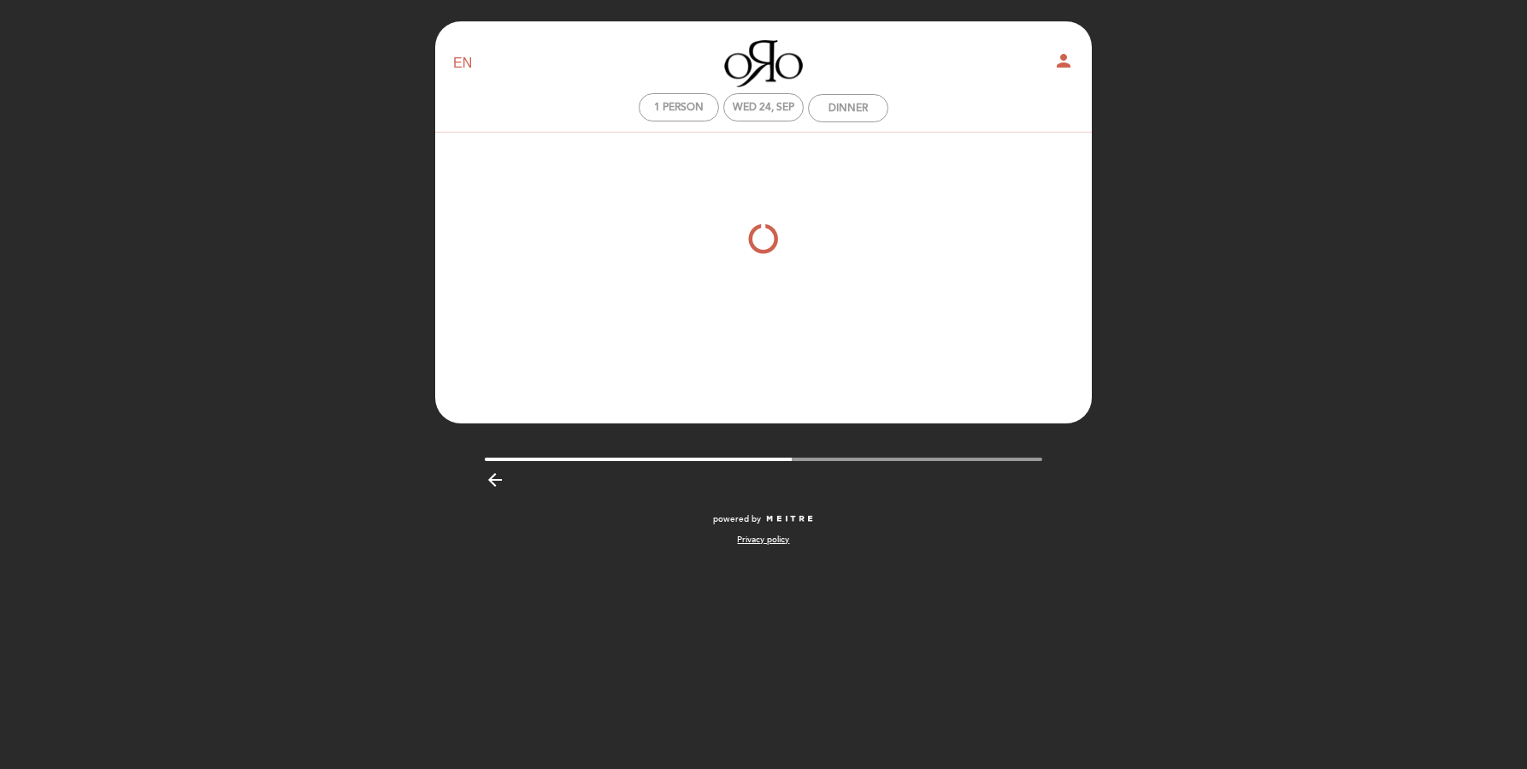
scroll to position [0, 0]
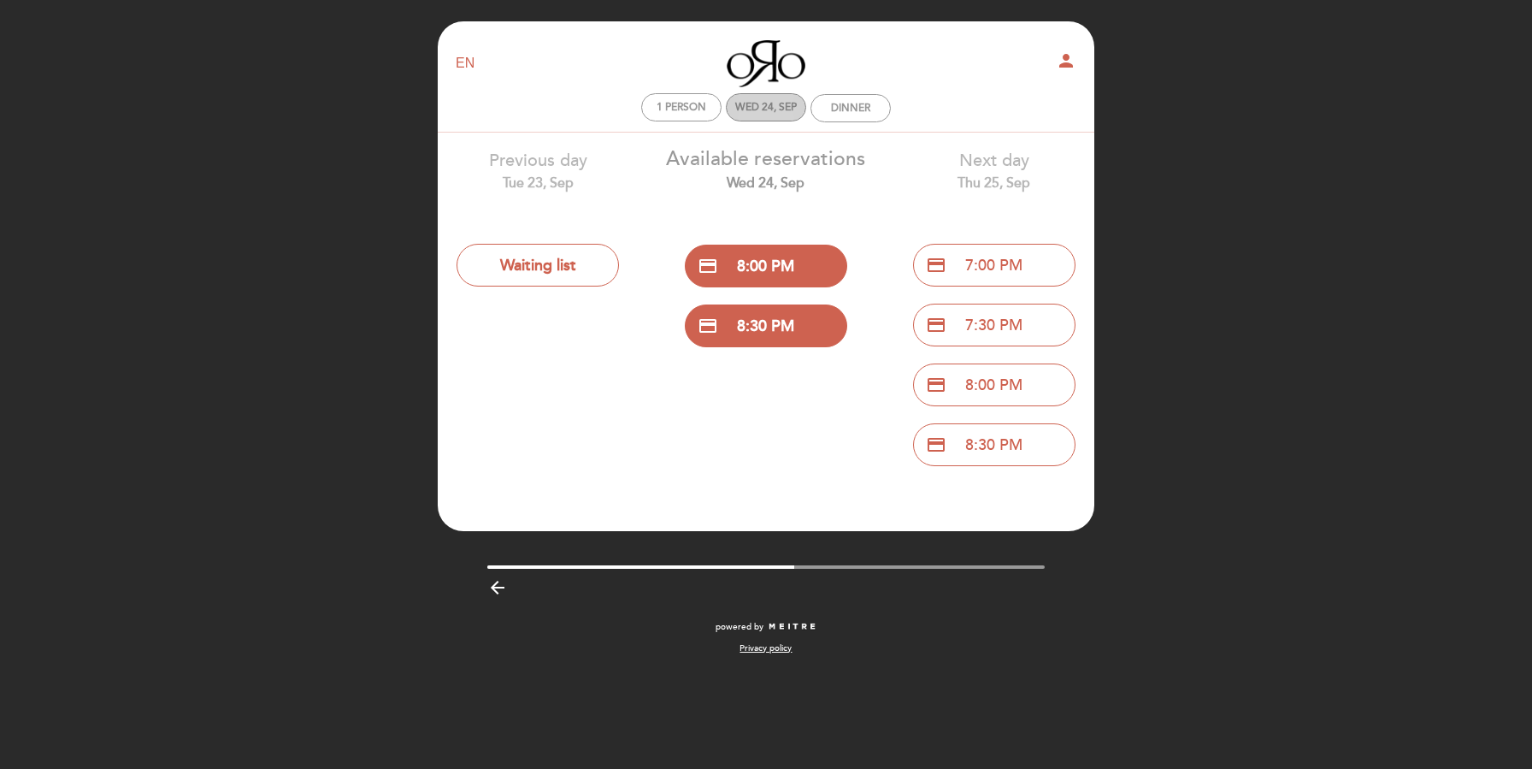
click at [762, 109] on div "Wed 24, Sep" at bounding box center [766, 107] width 62 height 13
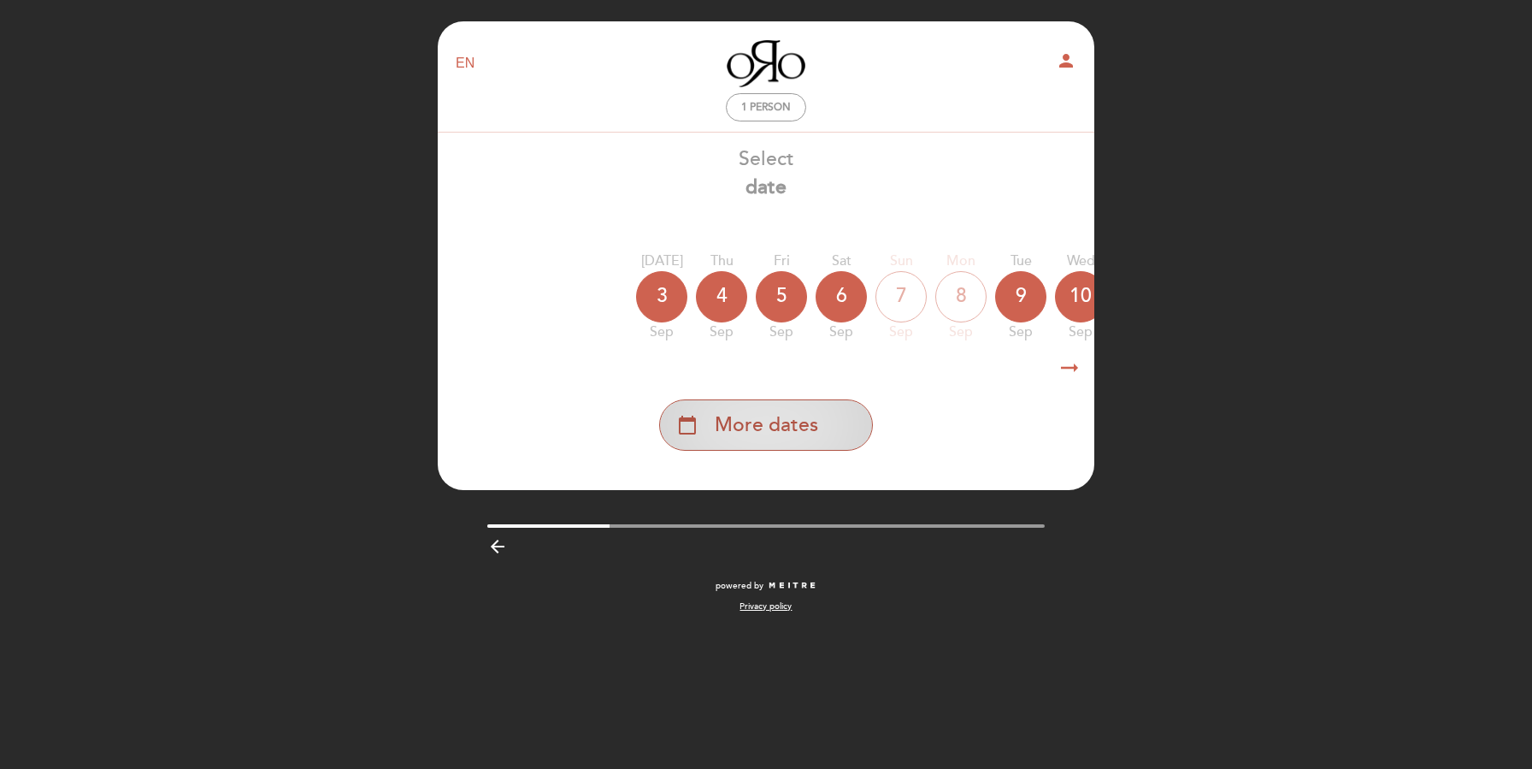
click at [778, 423] on span "More dates" at bounding box center [766, 425] width 103 height 28
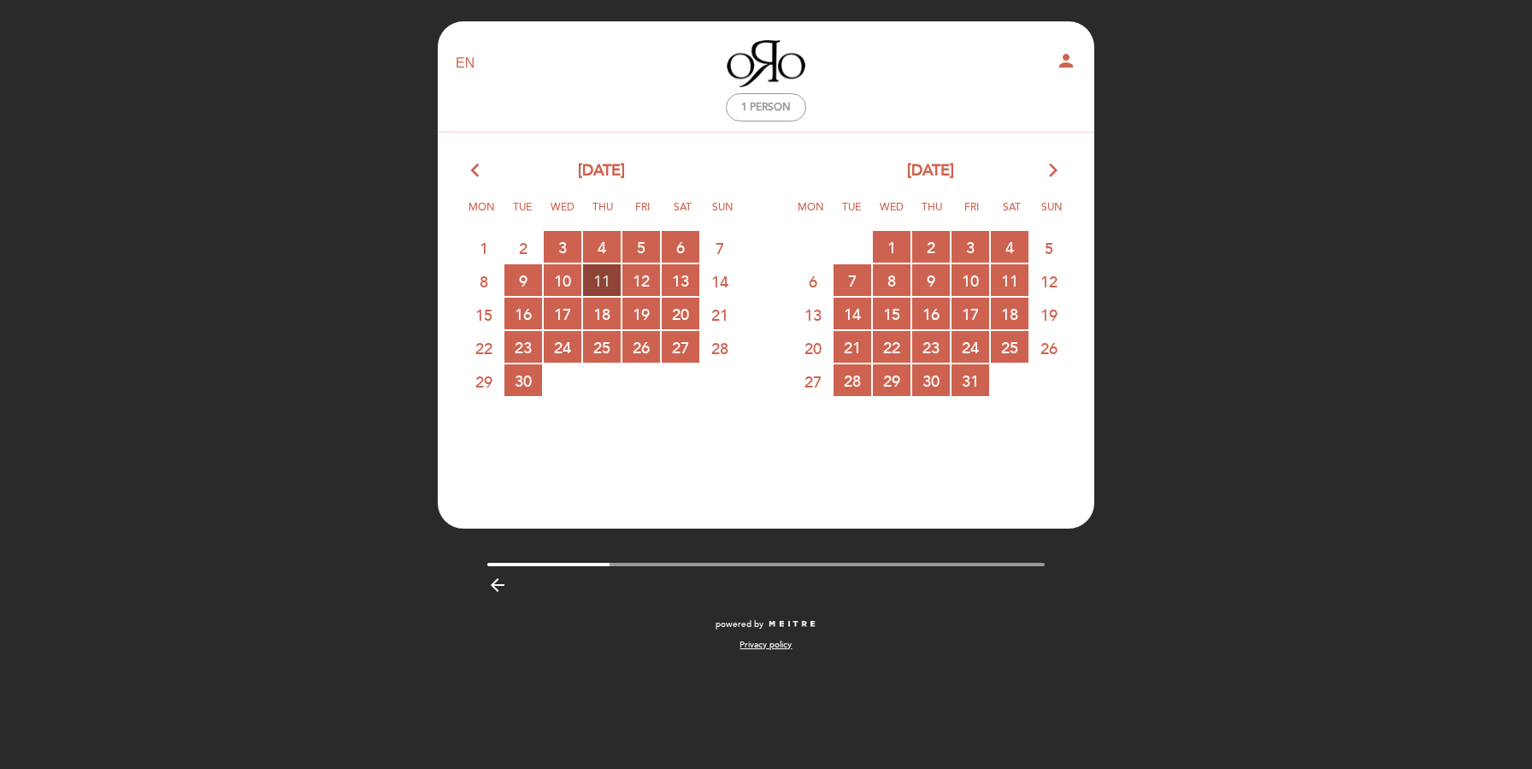
click at [595, 289] on span "11 RESERVATIONS AVAILABLE" at bounding box center [602, 280] width 38 height 32
